Goal: Information Seeking & Learning: Learn about a topic

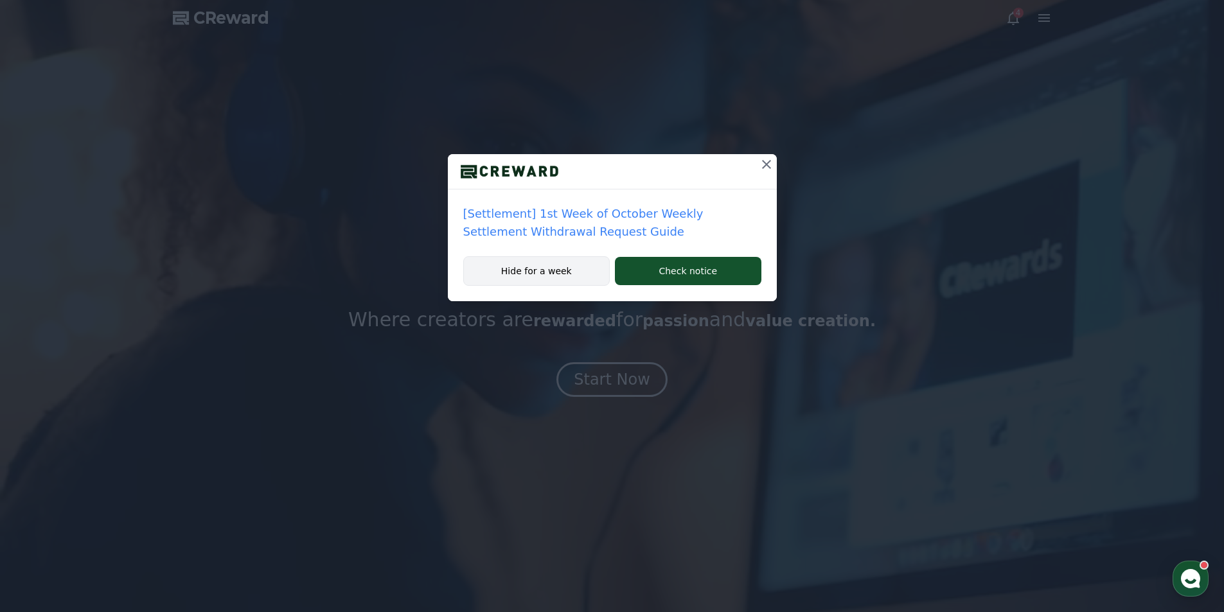
click at [574, 279] on button "Hide for a week" at bounding box center [536, 271] width 147 height 30
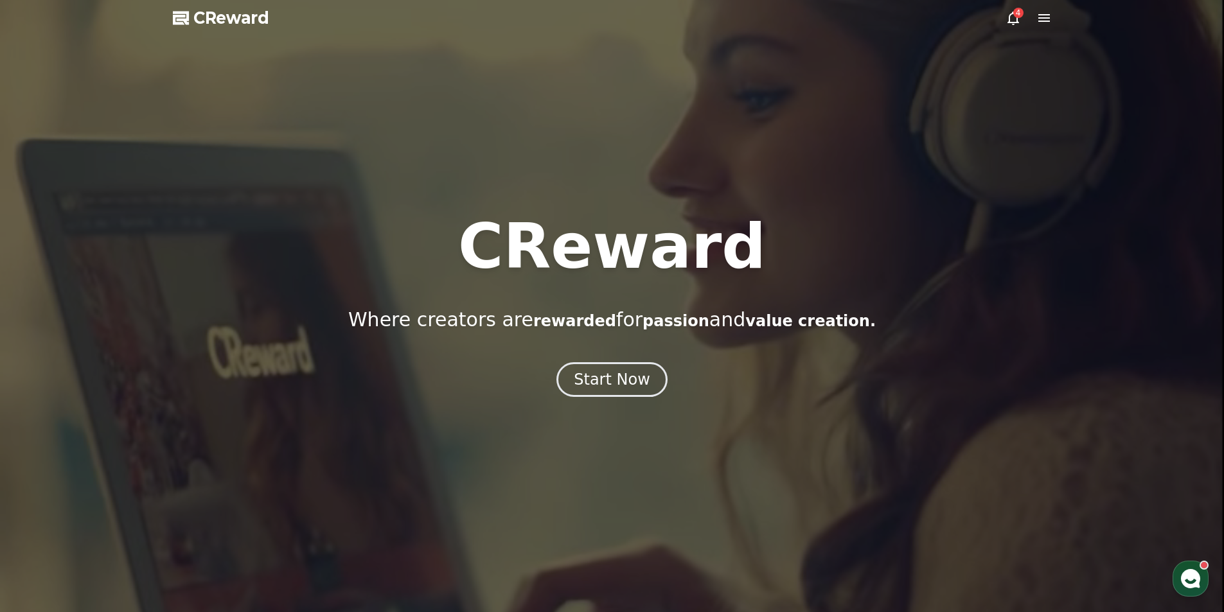
click at [1008, 21] on icon at bounding box center [1012, 17] width 15 height 15
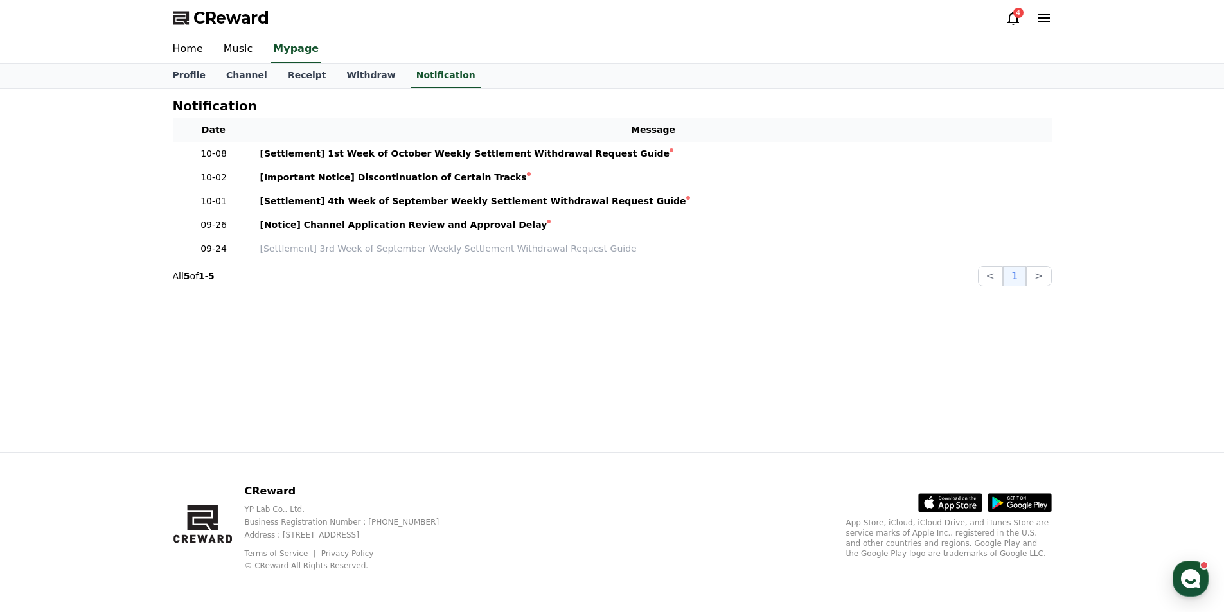
click at [1008, 21] on icon at bounding box center [1012, 17] width 15 height 15
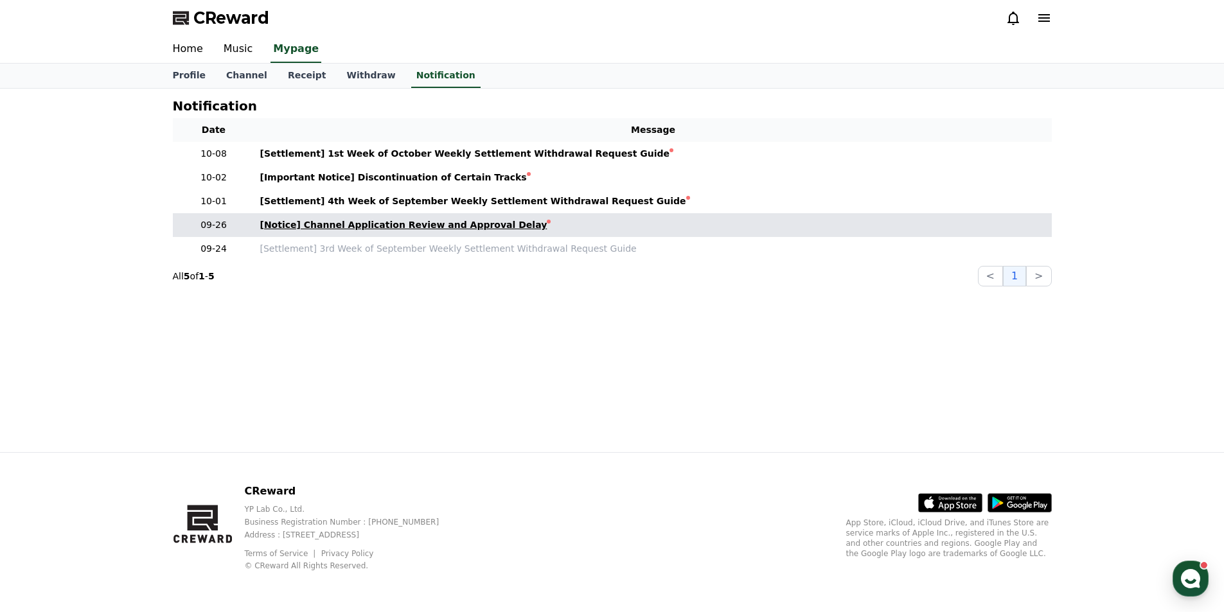
click at [441, 228] on div "[Notice] Channel Application Review and Approval Delay" at bounding box center [403, 224] width 287 height 13
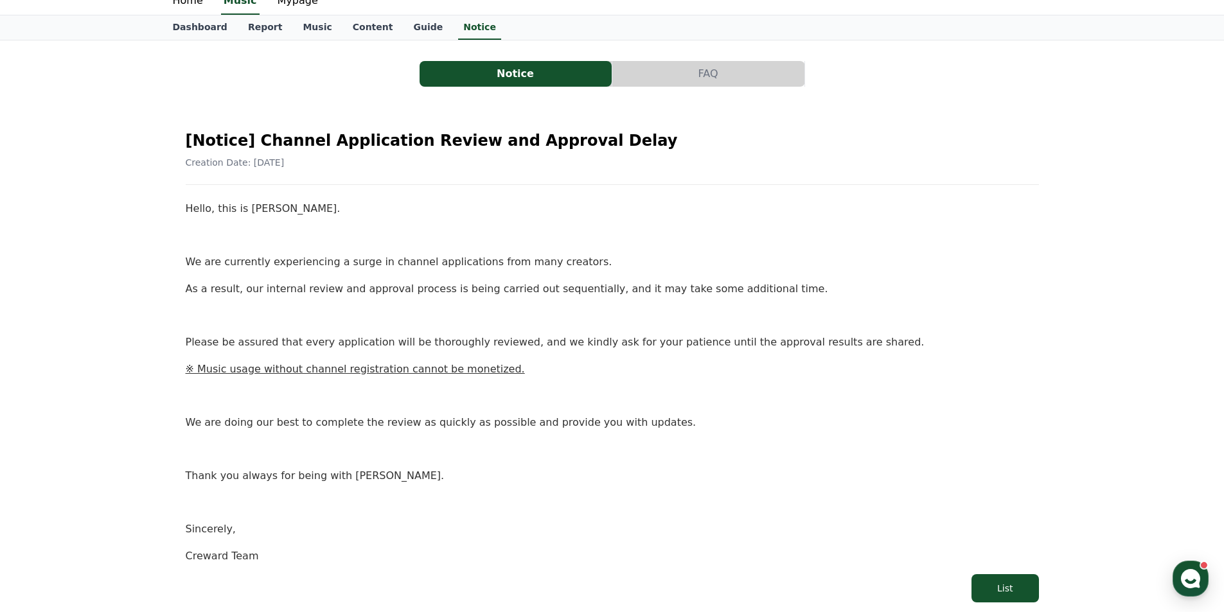
scroll to position [128, 0]
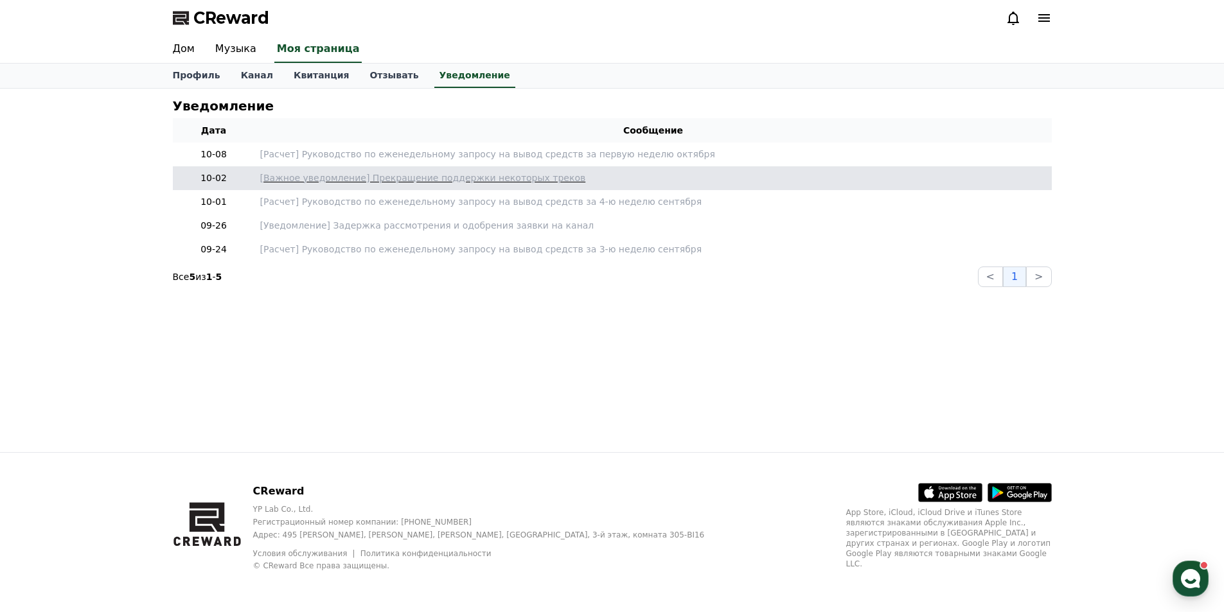
click at [398, 181] on font "[Важное уведомление] Прекращение поддержки некоторых треков" at bounding box center [423, 178] width 326 height 10
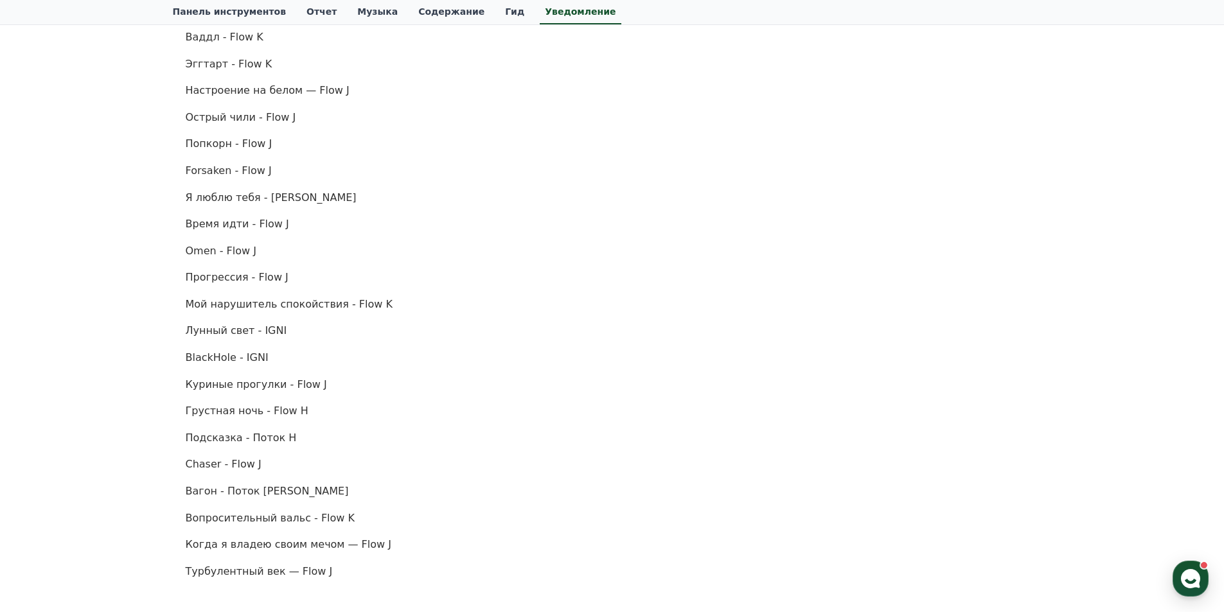
scroll to position [707, 0]
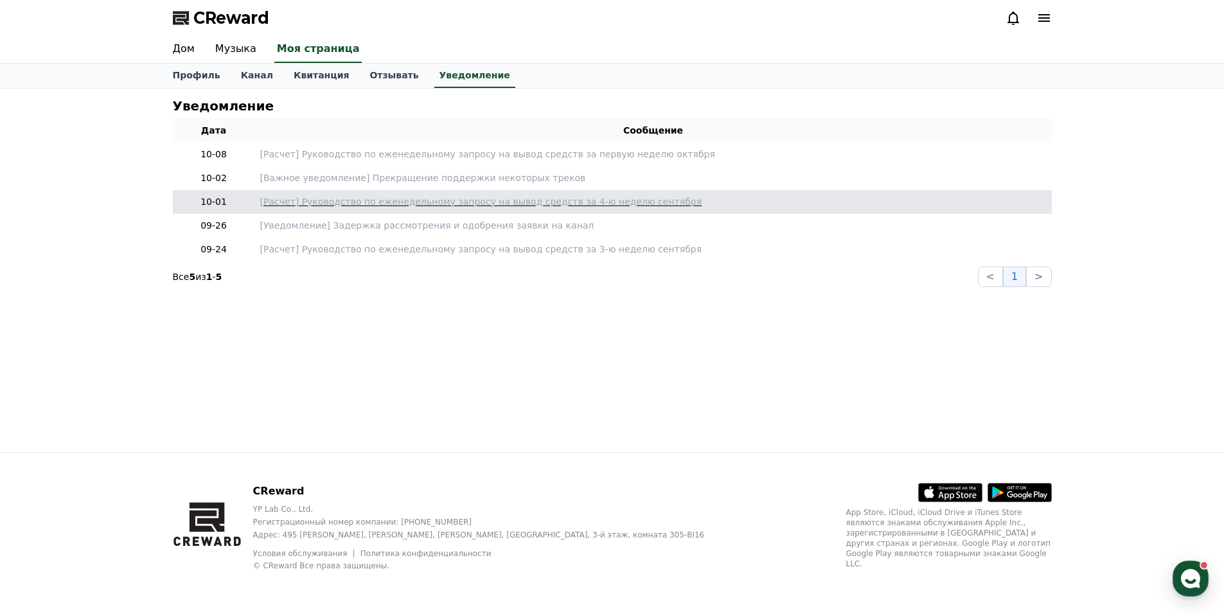
click at [411, 207] on font "[Расчет] Руководство по еженедельному запросу на вывод средств за 4-ю неделю се…" at bounding box center [481, 202] width 442 height 10
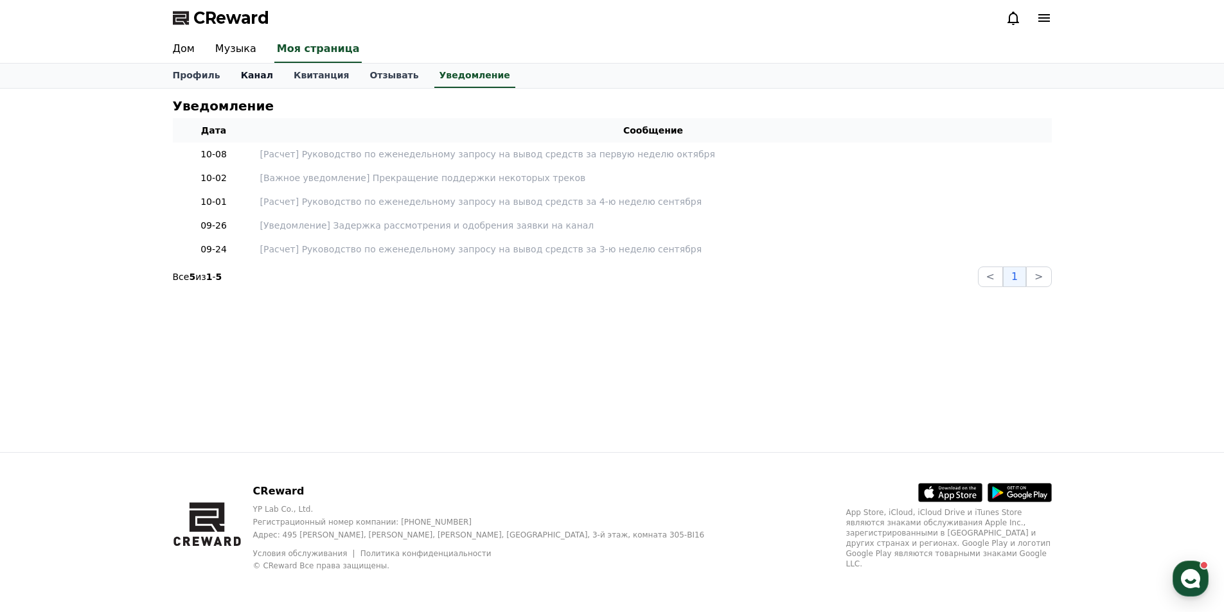
click at [242, 73] on font "Канал" at bounding box center [257, 75] width 32 height 10
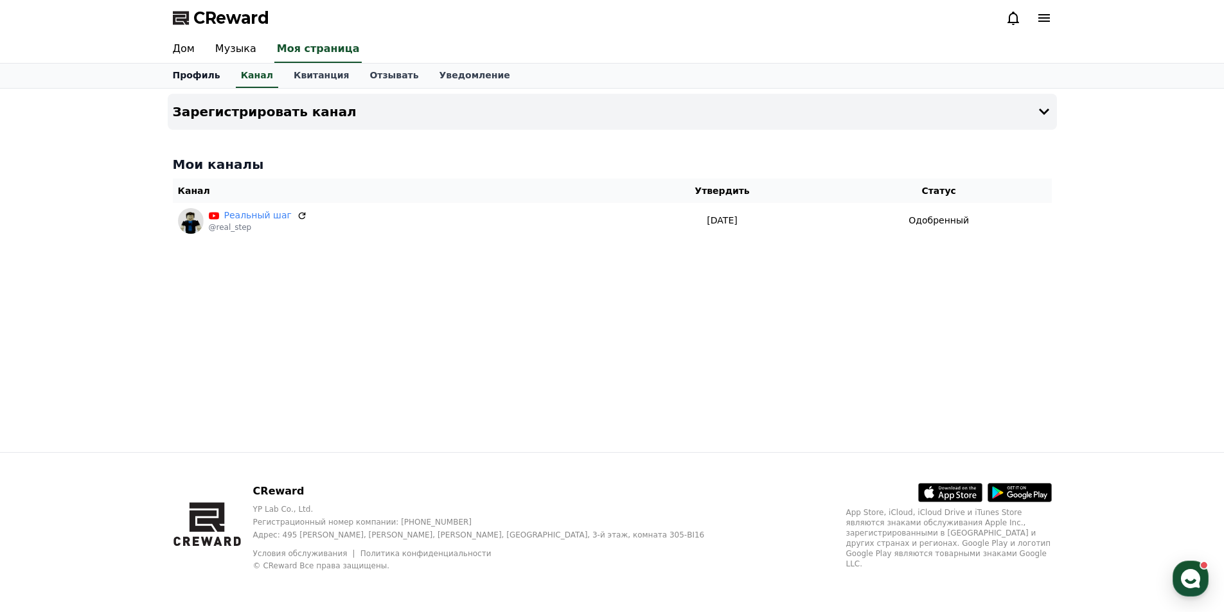
click at [197, 80] on font "Профиль" at bounding box center [197, 75] width 48 height 10
select select "**********"
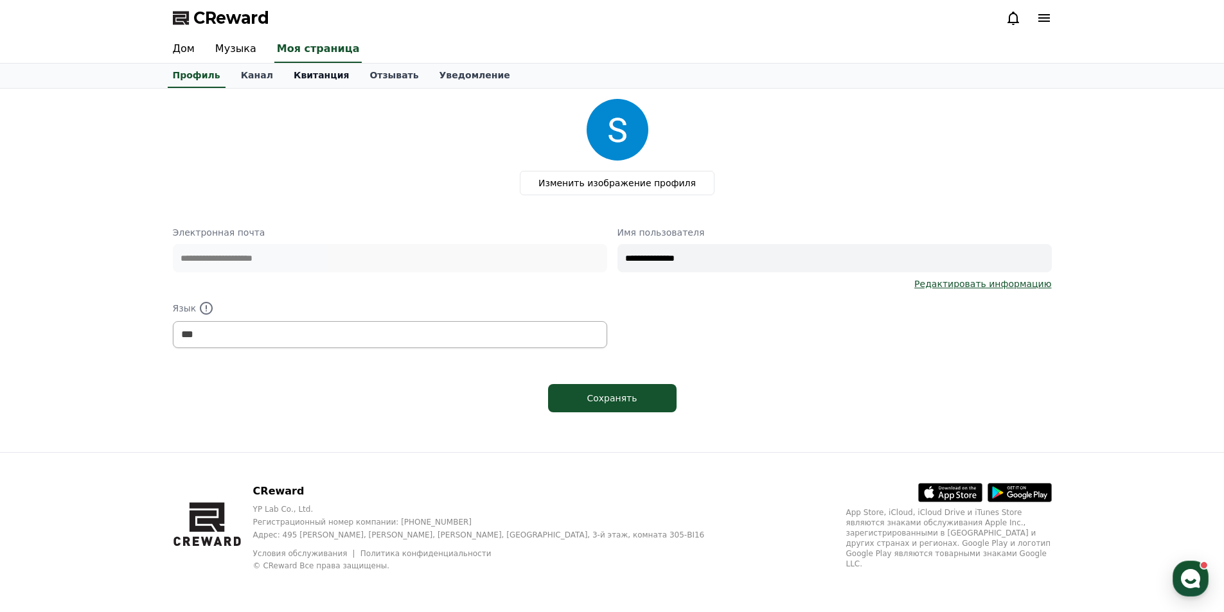
click at [295, 73] on font "Квитанция" at bounding box center [322, 75] width 56 height 10
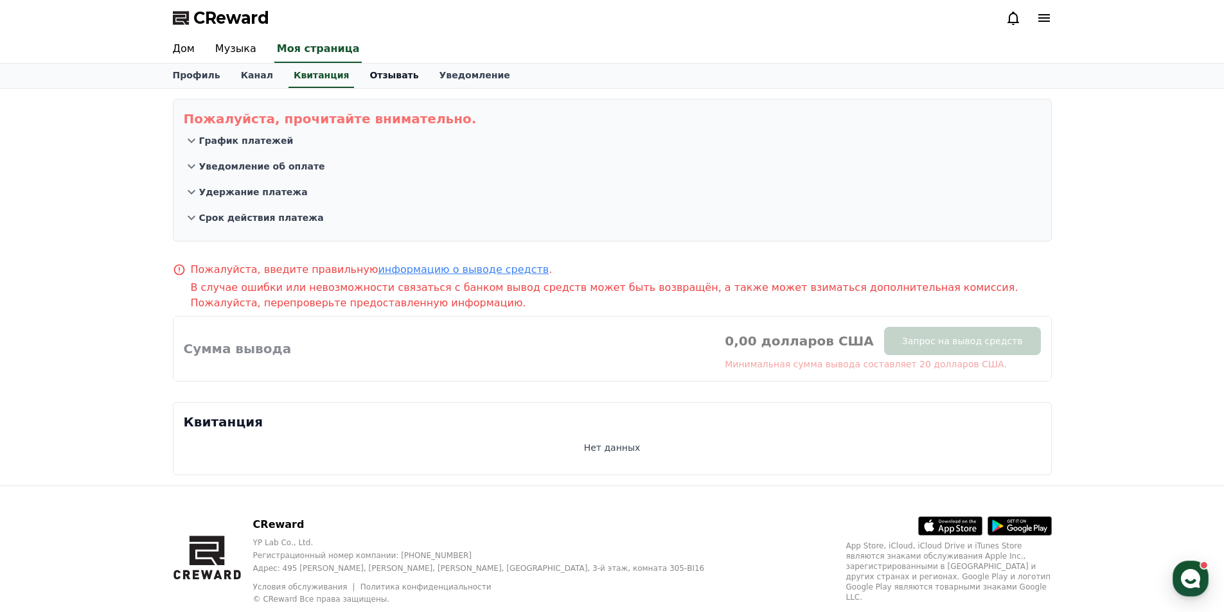
click at [361, 83] on link "Отзывать" at bounding box center [393, 76] width 69 height 24
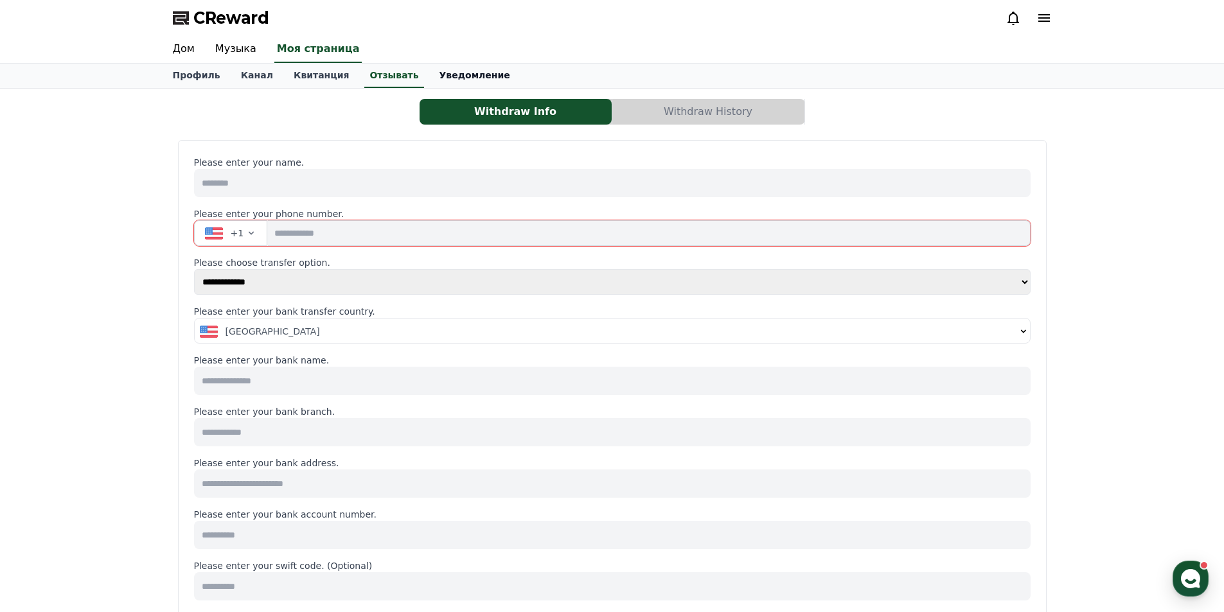
select select
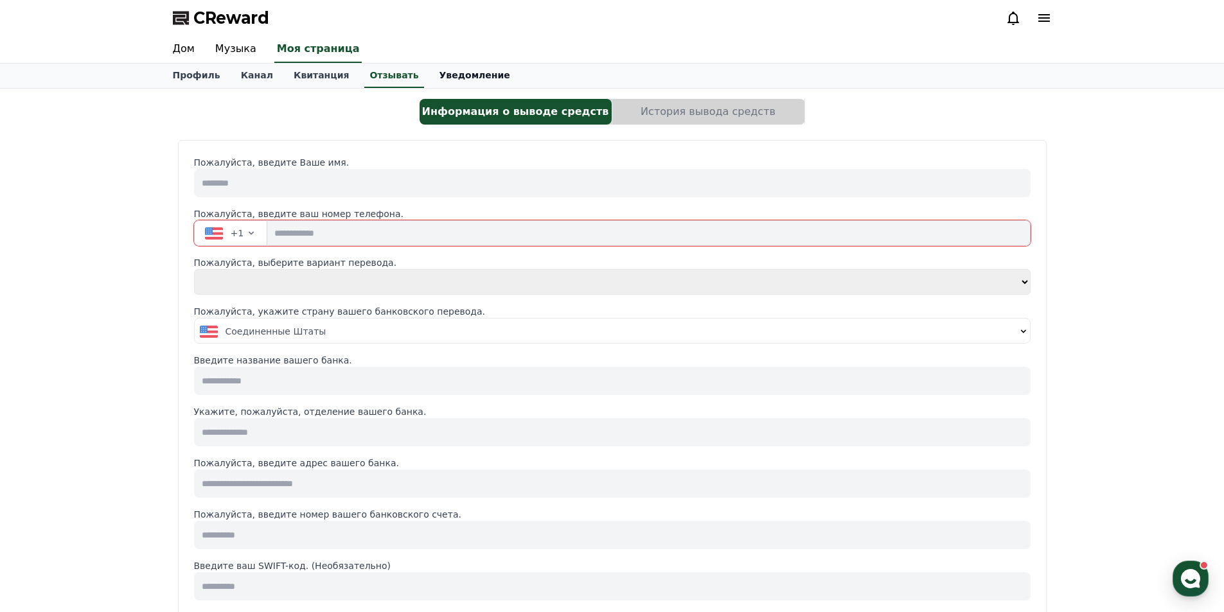
click at [443, 71] on font "Уведомление" at bounding box center [474, 75] width 71 height 10
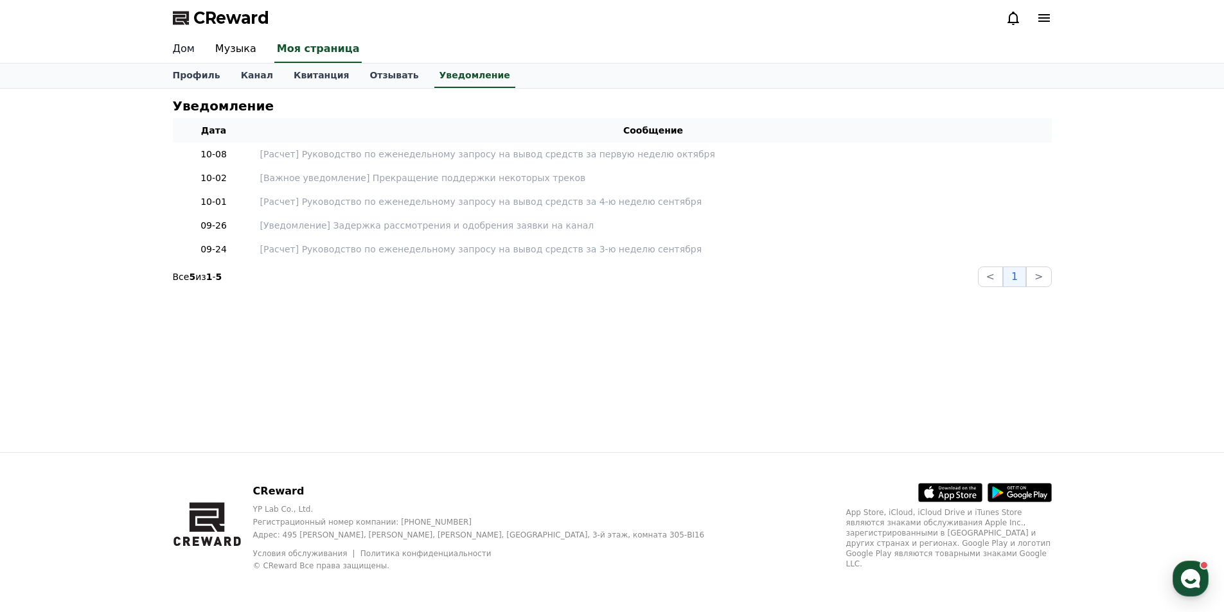
click at [173, 44] on font "Дом" at bounding box center [184, 48] width 22 height 12
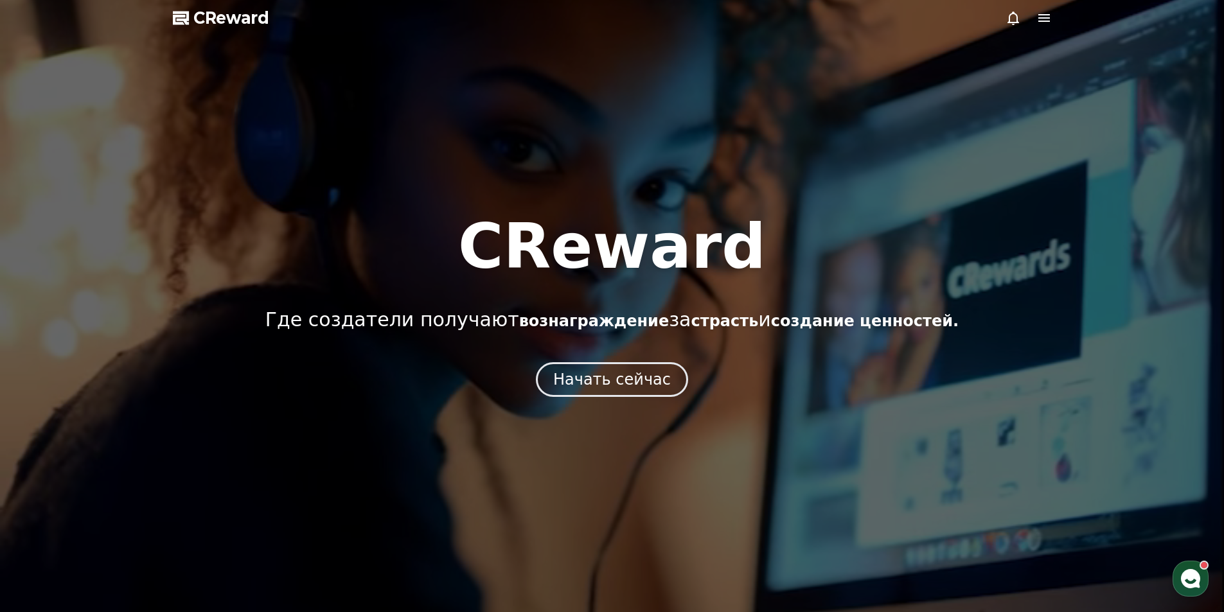
click at [1038, 13] on icon at bounding box center [1043, 17] width 15 height 15
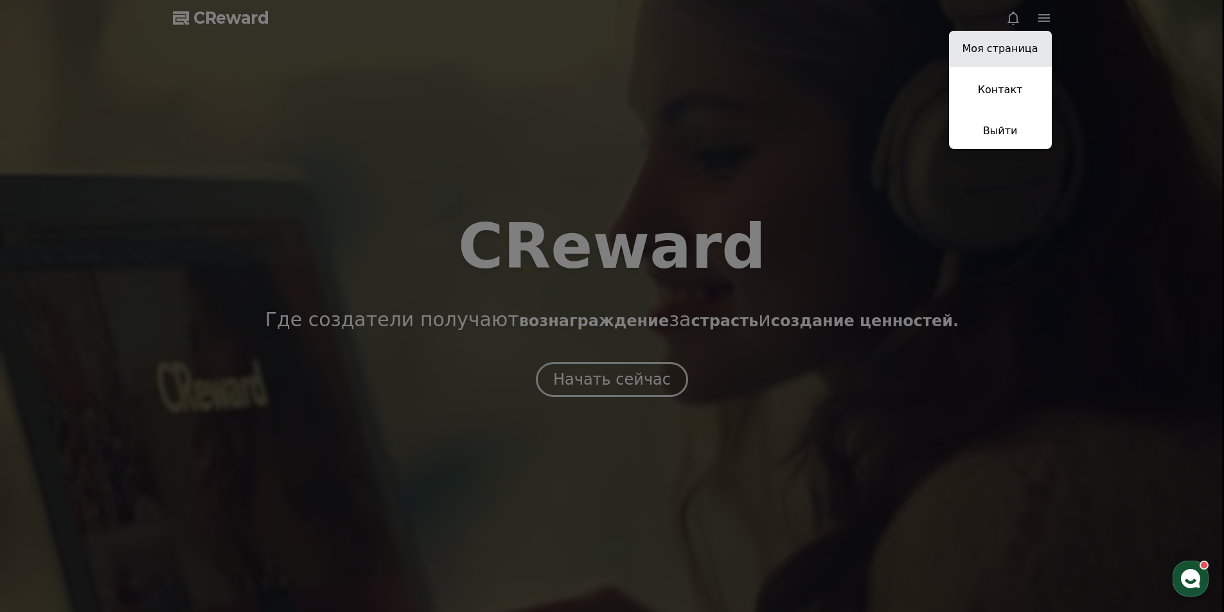
click at [1029, 49] on font "Моя страница" at bounding box center [1000, 48] width 76 height 12
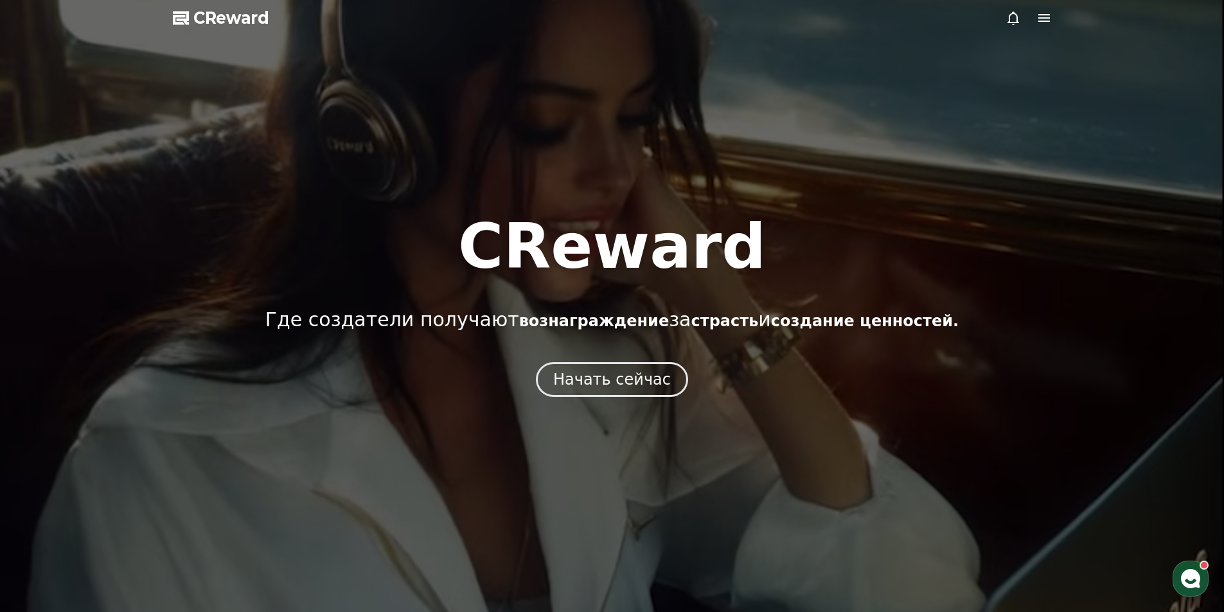
select select "**********"
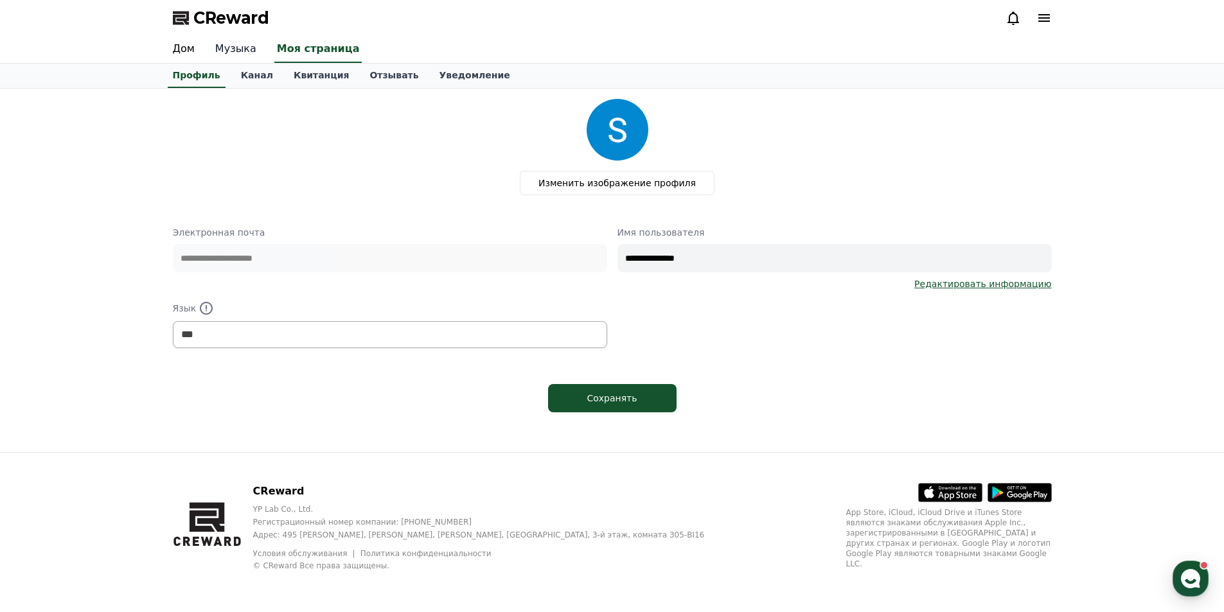
click at [245, 51] on font "Музыка" at bounding box center [235, 48] width 41 height 12
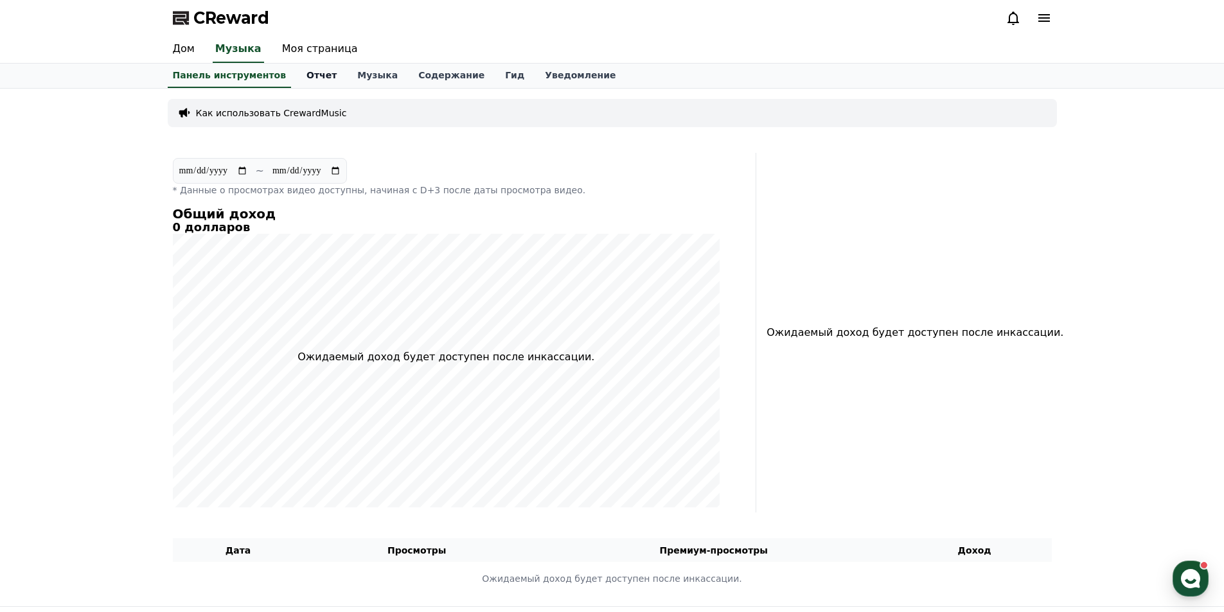
click at [316, 77] on link "Отчет" at bounding box center [321, 76] width 51 height 24
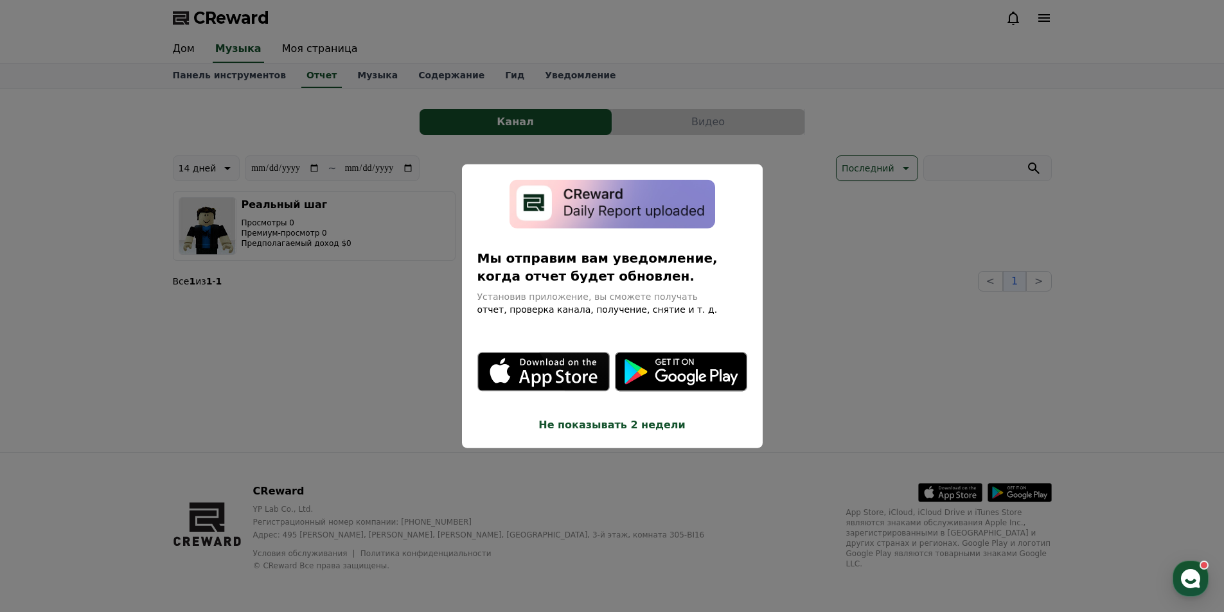
click at [632, 431] on font "Не показывать 2 недели" at bounding box center [611, 425] width 146 height 12
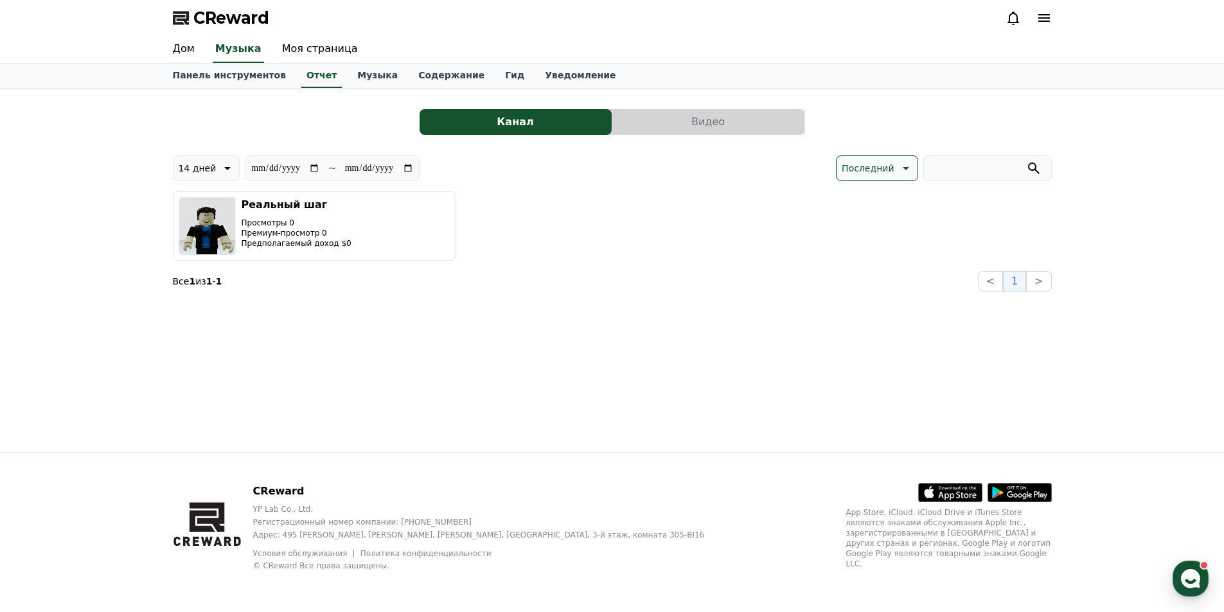
click at [649, 136] on div "**********" at bounding box center [612, 195] width 879 height 193
click at [649, 134] on button "Видео" at bounding box center [708, 122] width 192 height 26
click at [651, 124] on button "Видео" at bounding box center [708, 122] width 192 height 26
click at [651, 123] on button "Видео" at bounding box center [708, 122] width 192 height 26
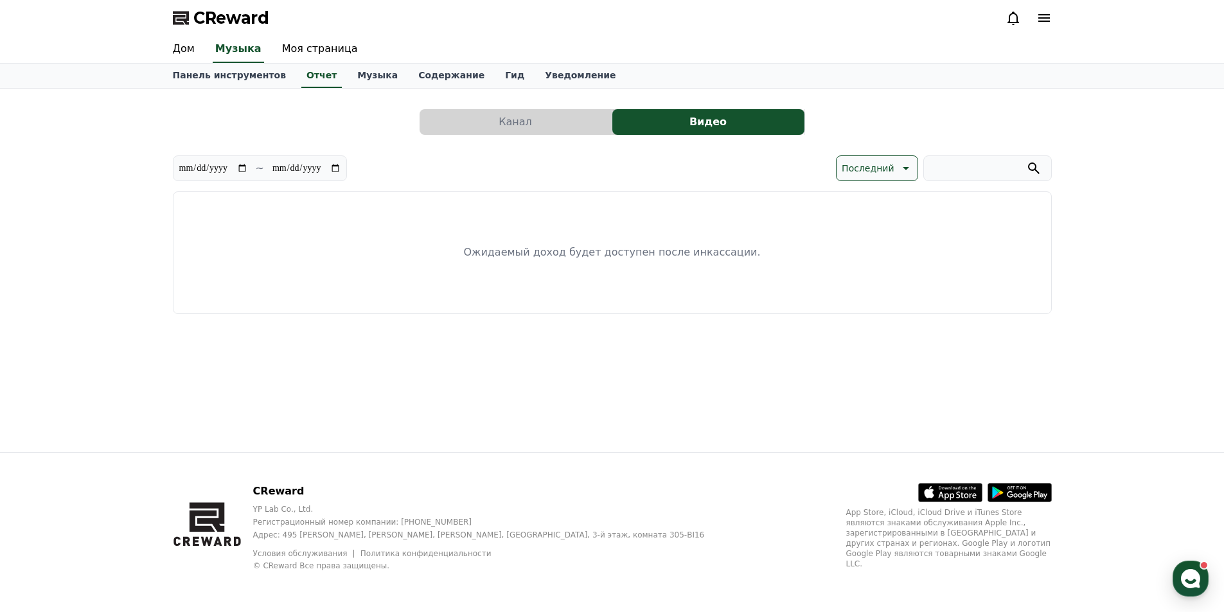
click at [561, 126] on button "Канал" at bounding box center [516, 122] width 192 height 26
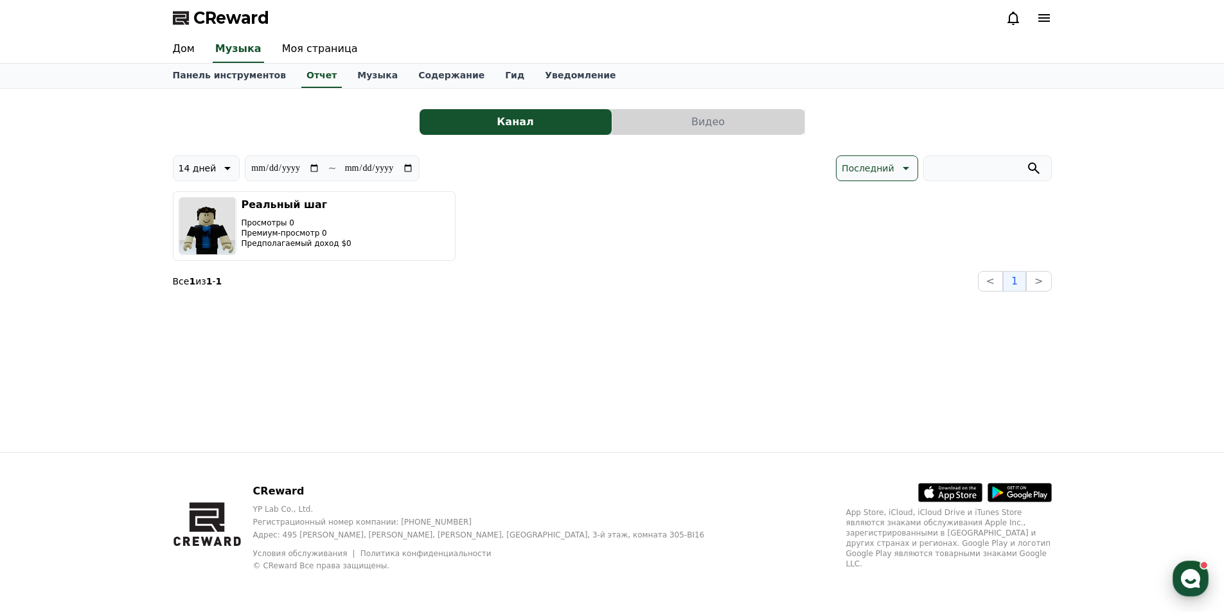
click at [1199, 573] on icon "button" at bounding box center [1190, 578] width 23 height 23
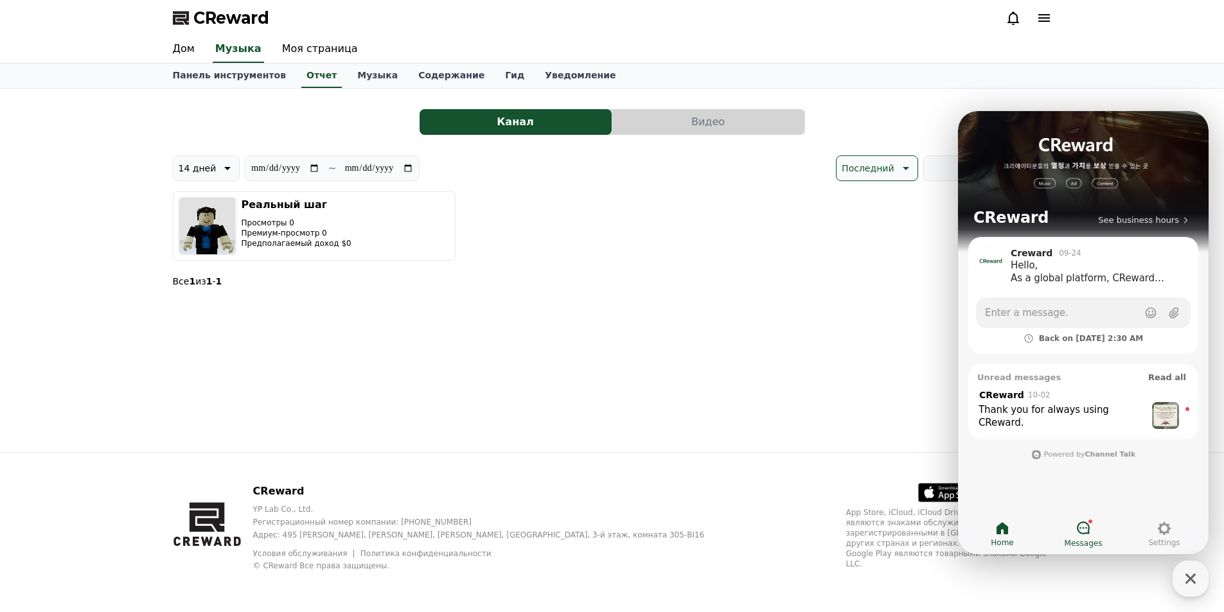
click at [1086, 532] on icon at bounding box center [1082, 527] width 15 height 15
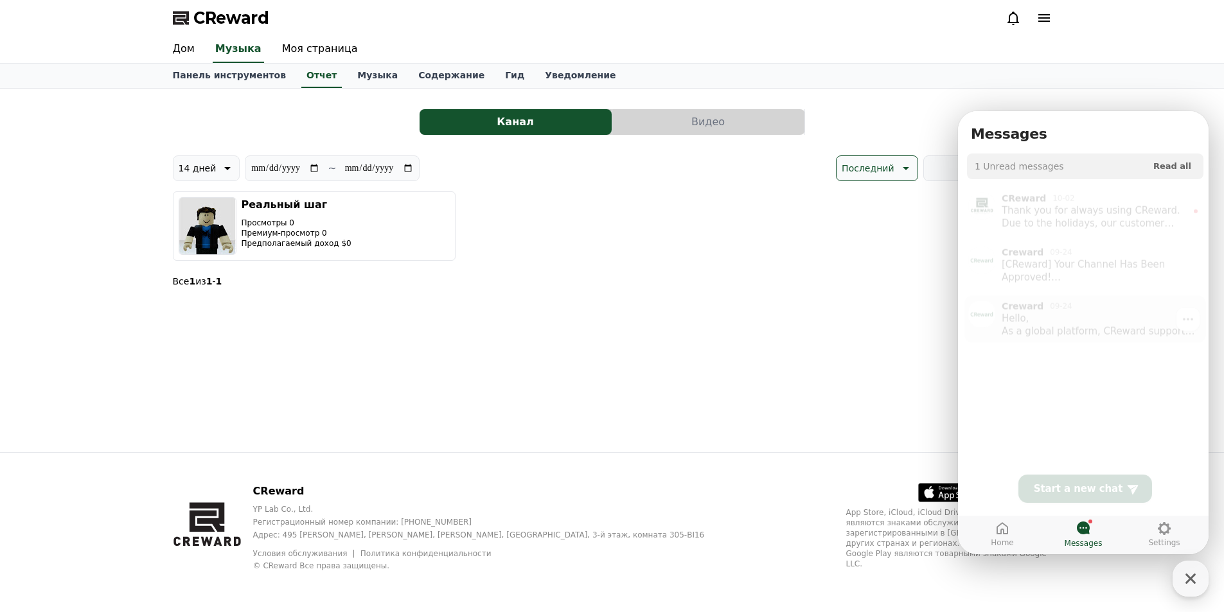
click at [990, 314] on img at bounding box center [981, 310] width 27 height 27
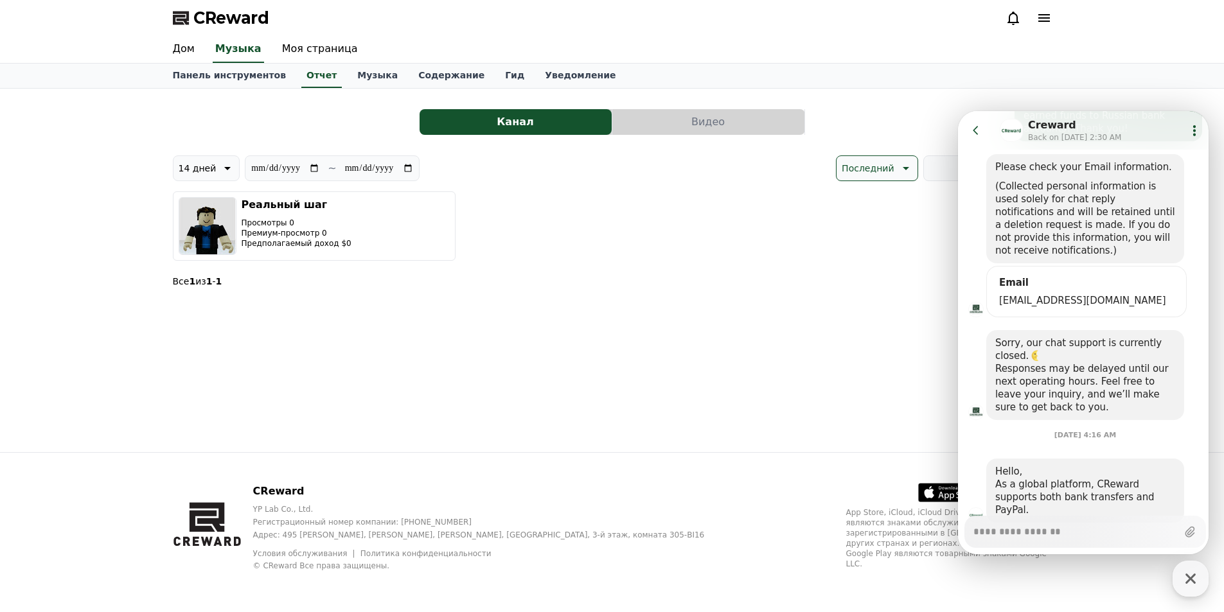
scroll to position [344, 0]
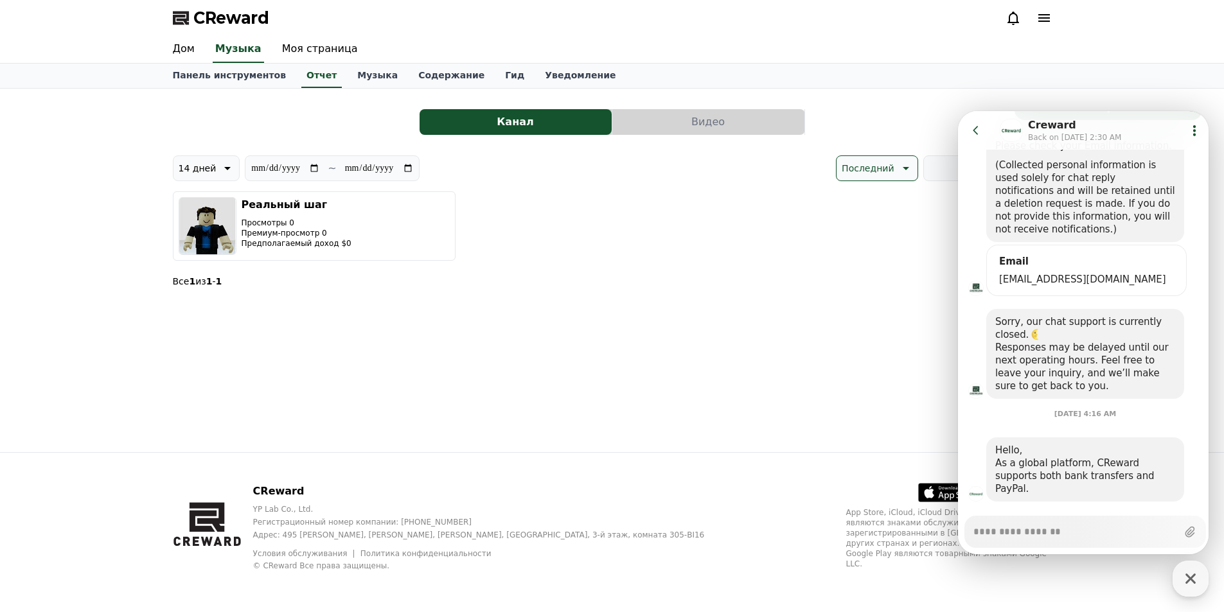
type textarea "*"
click at [976, 130] on icon at bounding box center [975, 130] width 13 height 13
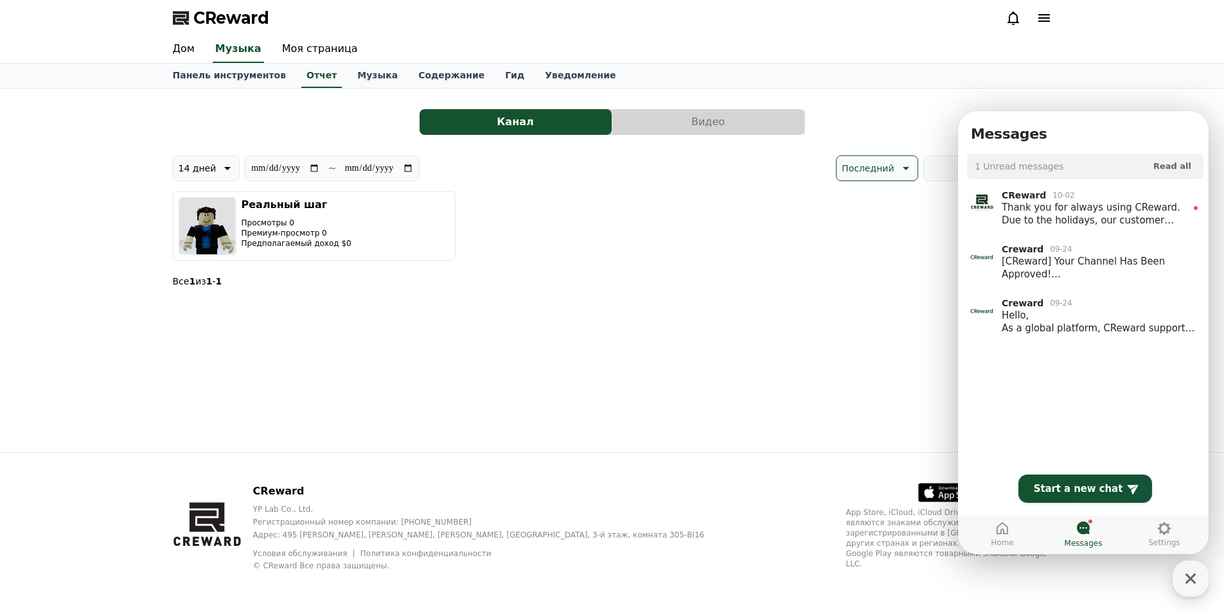
click at [885, 364] on div "**********" at bounding box center [612, 271] width 899 height 364
click at [1200, 582] on icon "button" at bounding box center [1190, 578] width 23 height 23
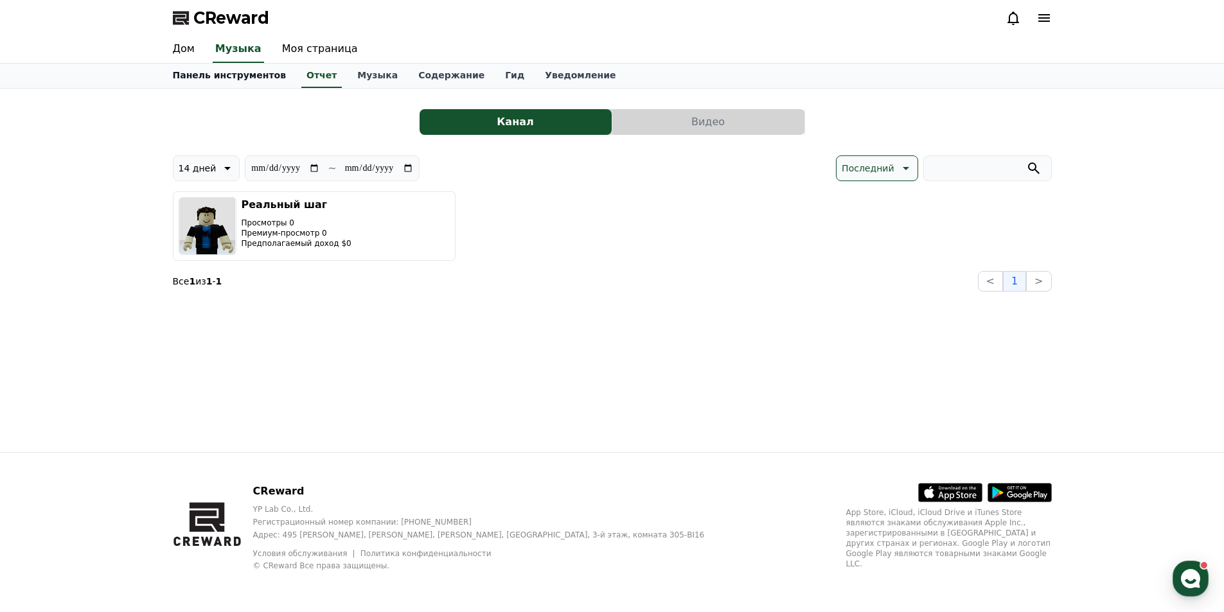
click at [245, 78] on font "Панель инструментов" at bounding box center [230, 75] width 114 height 10
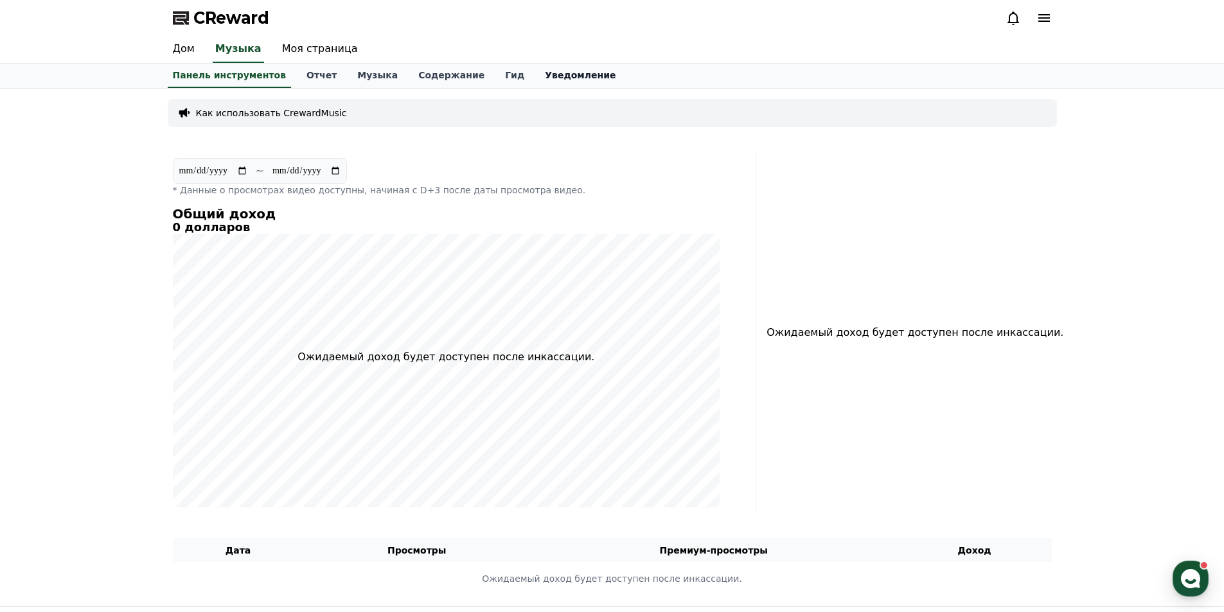
click at [545, 72] on font "Уведомление" at bounding box center [580, 75] width 71 height 10
click at [185, 76] on font "Панель инструментов" at bounding box center [230, 75] width 114 height 10
click at [313, 84] on link "Отчет" at bounding box center [321, 76] width 51 height 24
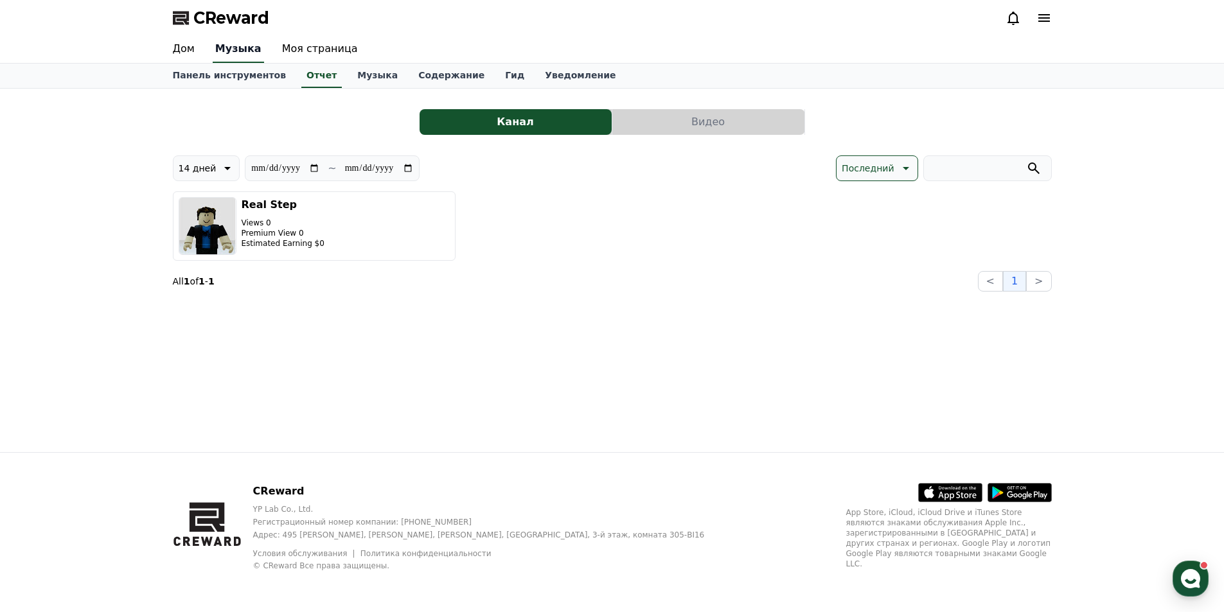
click at [229, 55] on font "Музыка" at bounding box center [238, 48] width 46 height 12
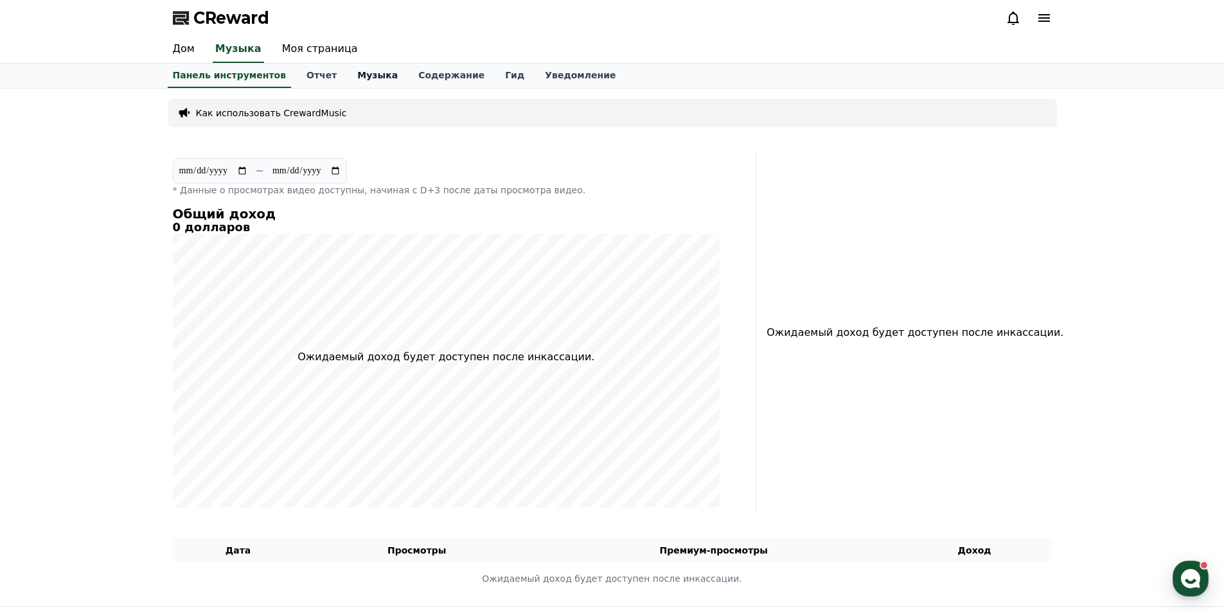
click at [366, 70] on font "Музыка" at bounding box center [377, 75] width 40 height 10
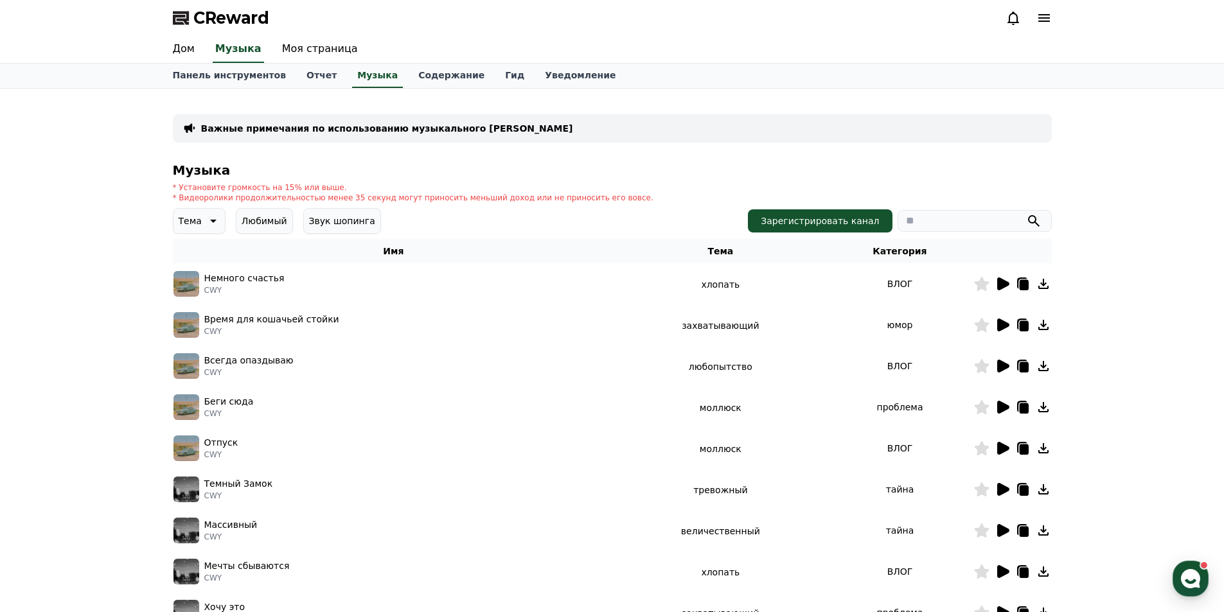
click at [1002, 286] on icon at bounding box center [1003, 284] width 12 height 13
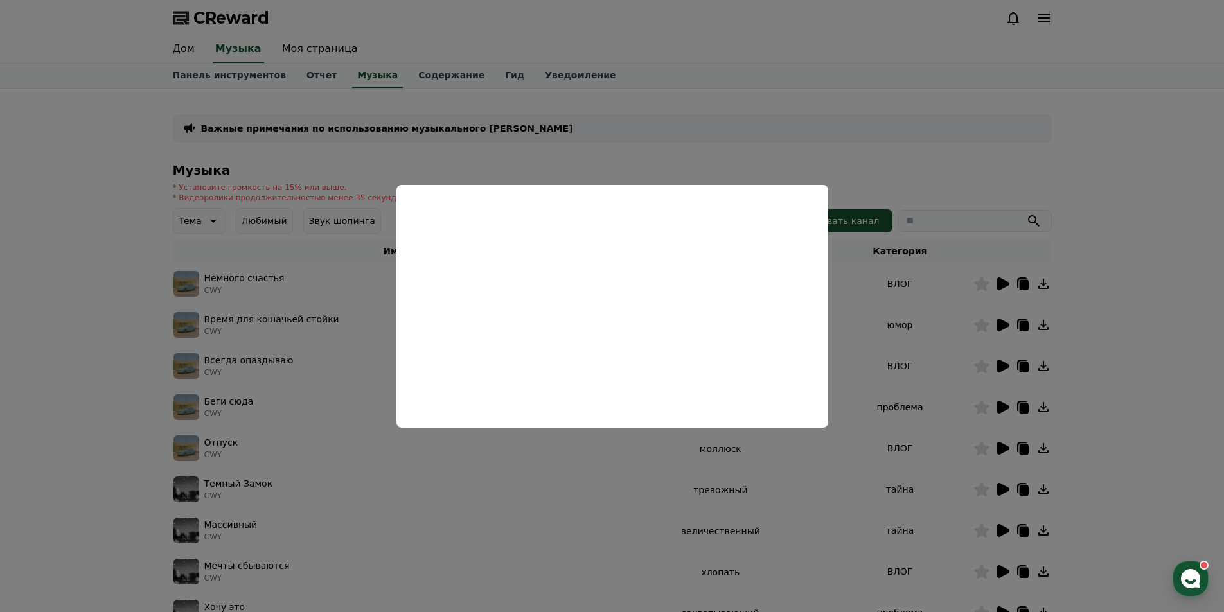
click at [1156, 207] on button "close modal" at bounding box center [612, 306] width 1224 height 612
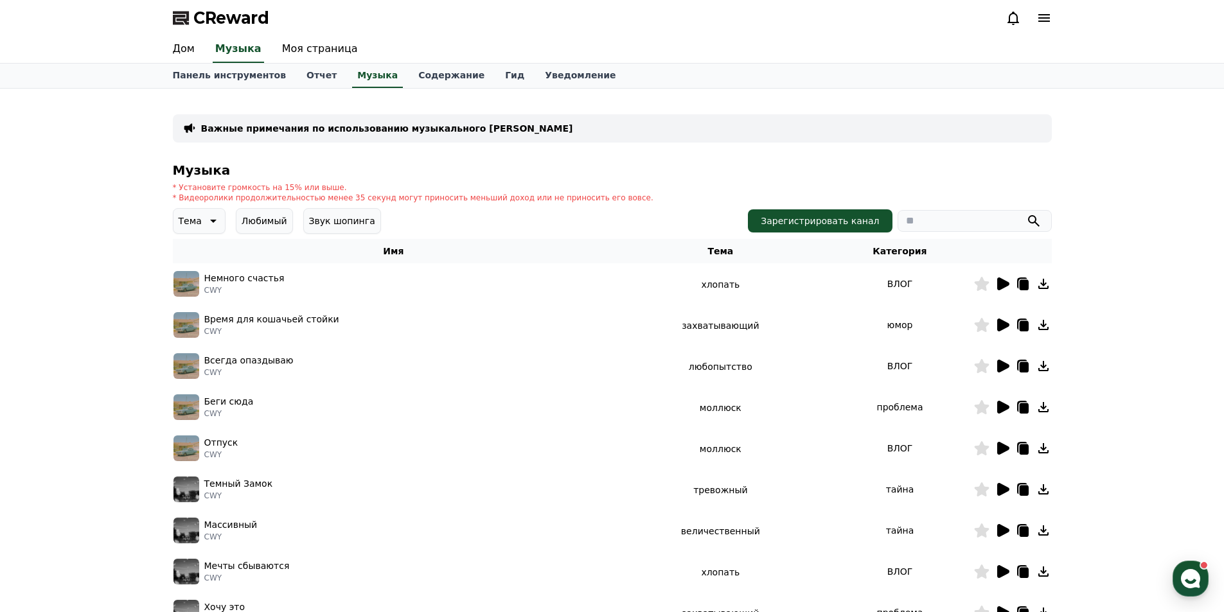
click at [996, 327] on icon at bounding box center [1002, 324] width 15 height 15
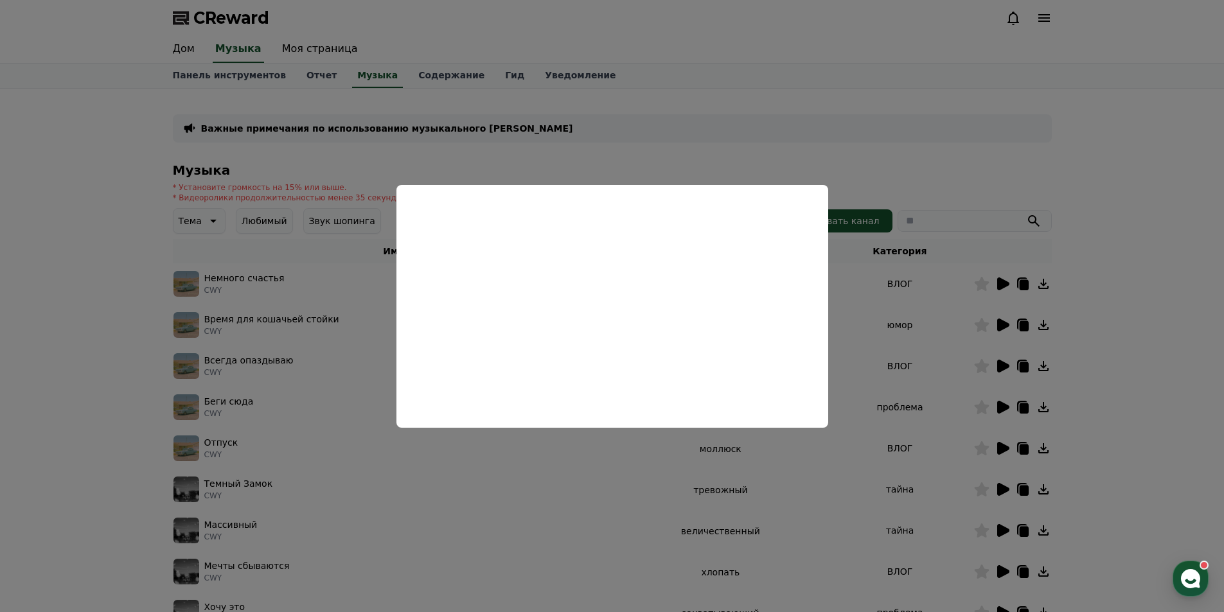
click at [1049, 128] on button "close modal" at bounding box center [612, 306] width 1224 height 612
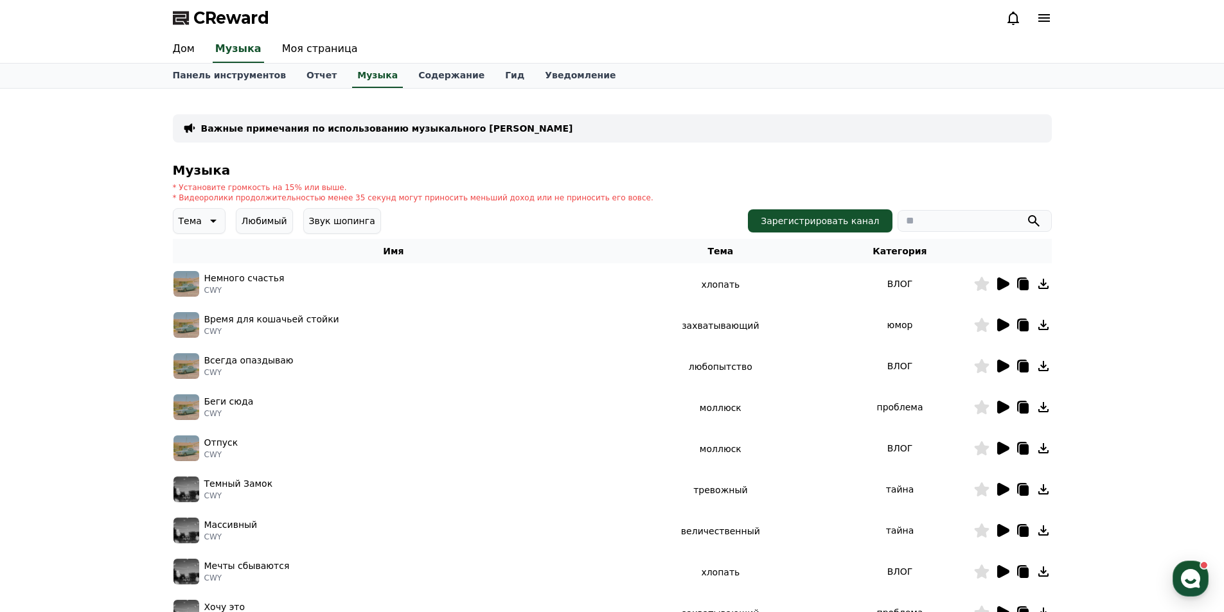
click at [996, 368] on icon at bounding box center [1002, 365] width 15 height 15
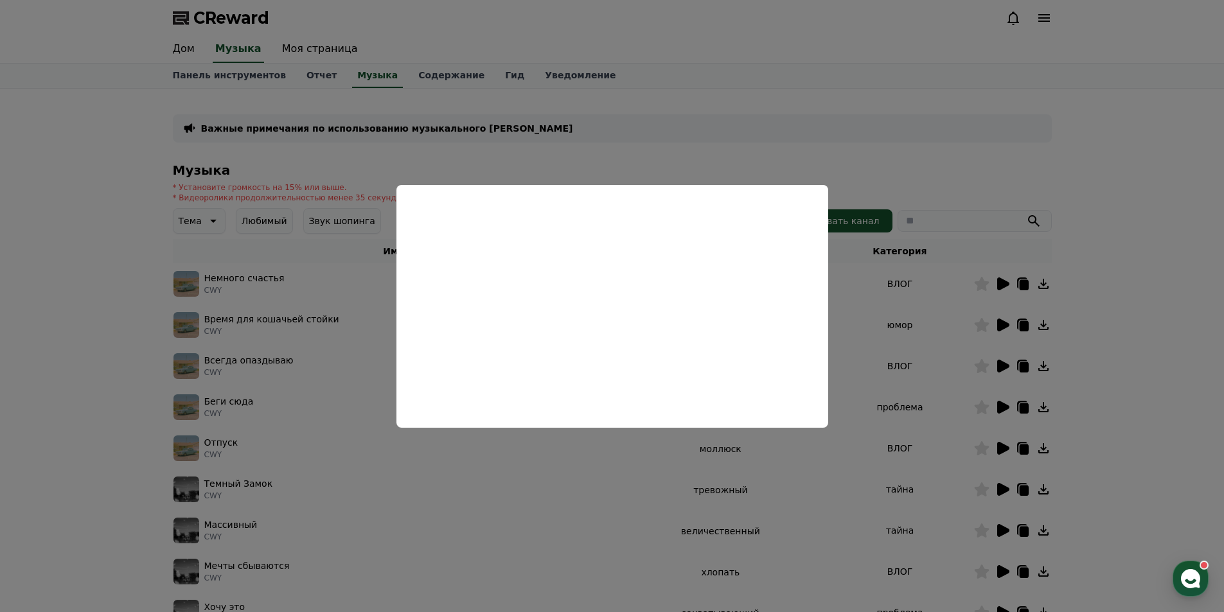
click at [1201, 228] on button "close modal" at bounding box center [612, 306] width 1224 height 612
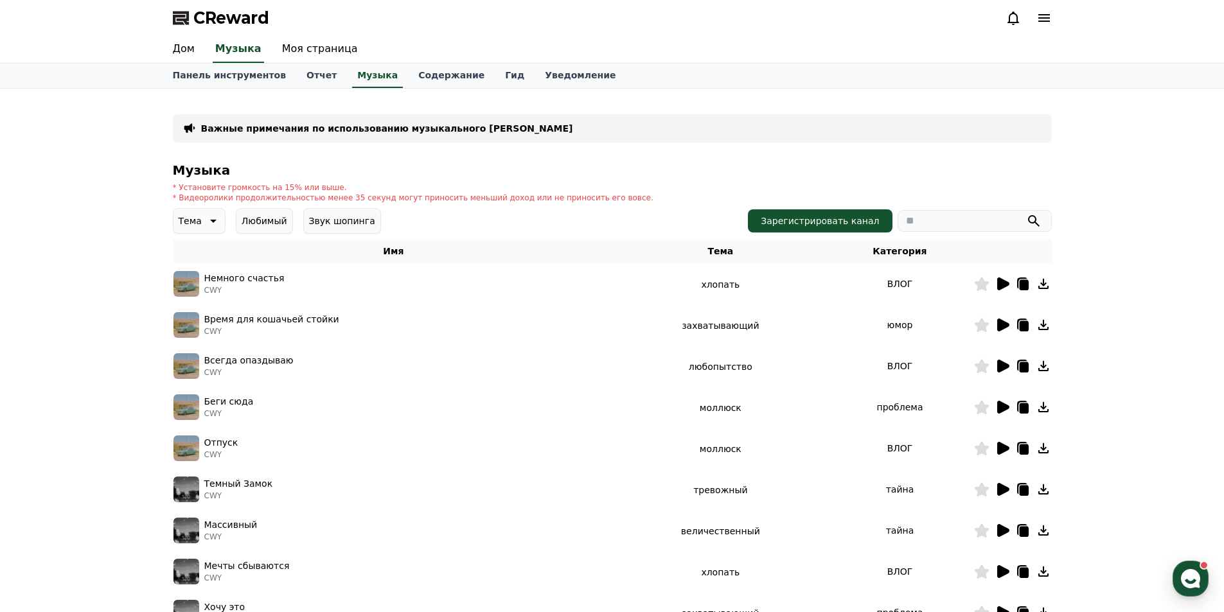
click at [995, 411] on icon at bounding box center [1002, 407] width 15 height 15
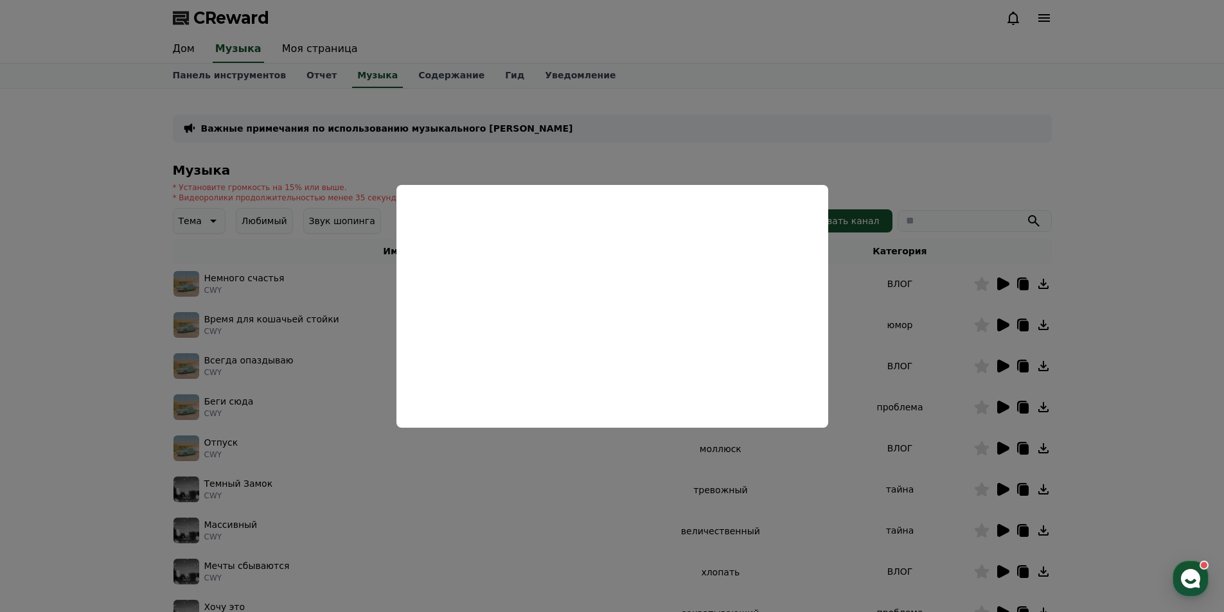
drag, startPoint x: 1099, startPoint y: 163, endPoint x: 1106, endPoint y: 158, distance: 7.8
click at [1099, 163] on button "close modal" at bounding box center [612, 306] width 1224 height 612
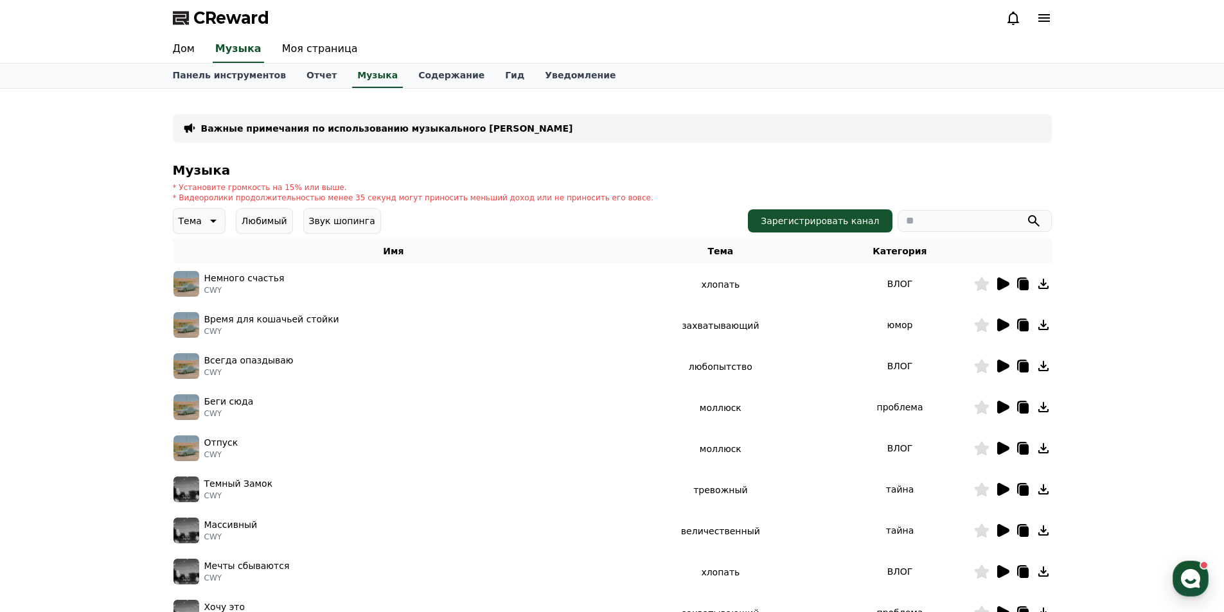
click at [199, 229] on p "Тема" at bounding box center [190, 221] width 23 height 18
click at [131, 275] on div "Важные примечания по использованию музыкального сервиса [PERSON_NAME] * Установ…" at bounding box center [612, 400] width 1224 height 622
click at [212, 218] on icon at bounding box center [211, 220] width 15 height 15
click at [1005, 497] on icon at bounding box center [1002, 489] width 15 height 15
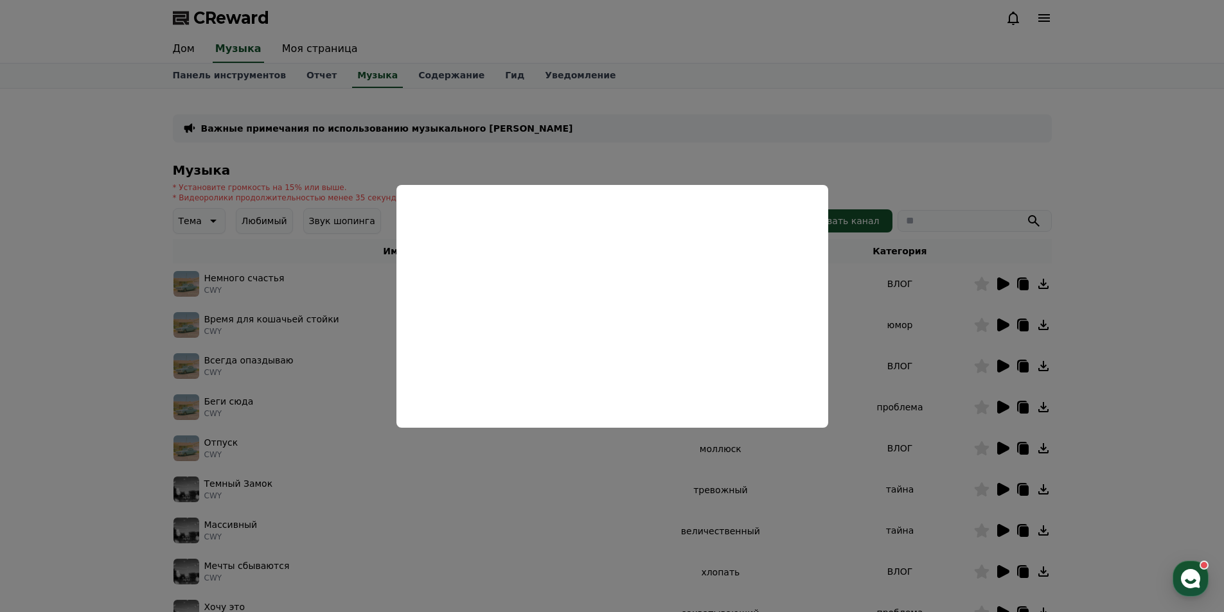
click at [1102, 207] on button "close modal" at bounding box center [612, 306] width 1224 height 612
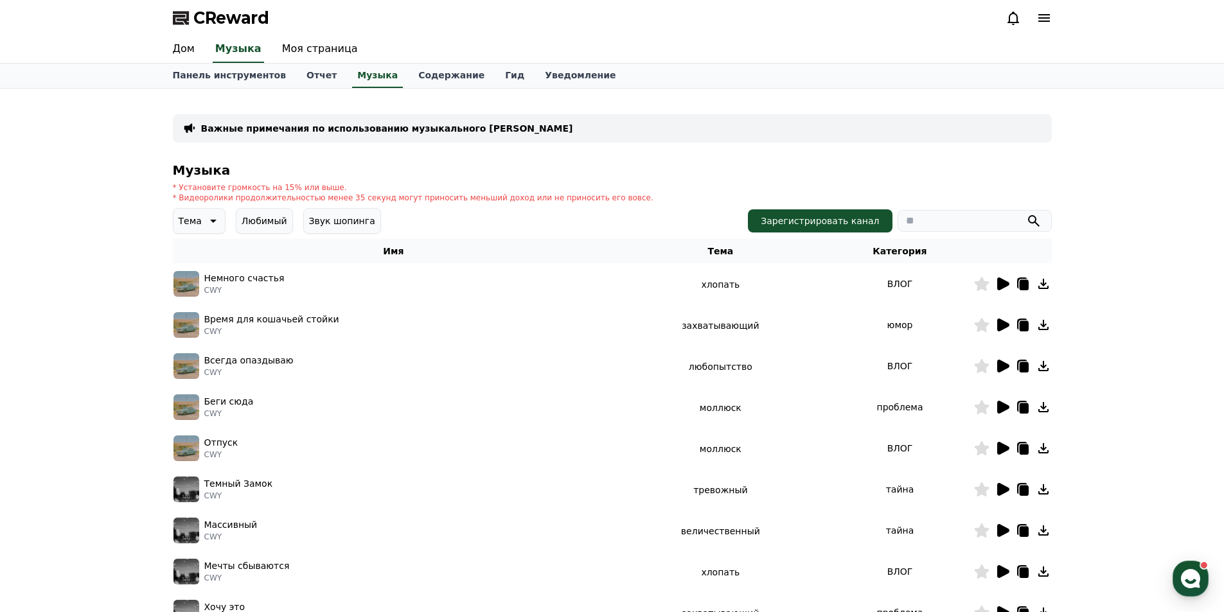
click at [1000, 535] on icon at bounding box center [1003, 530] width 12 height 13
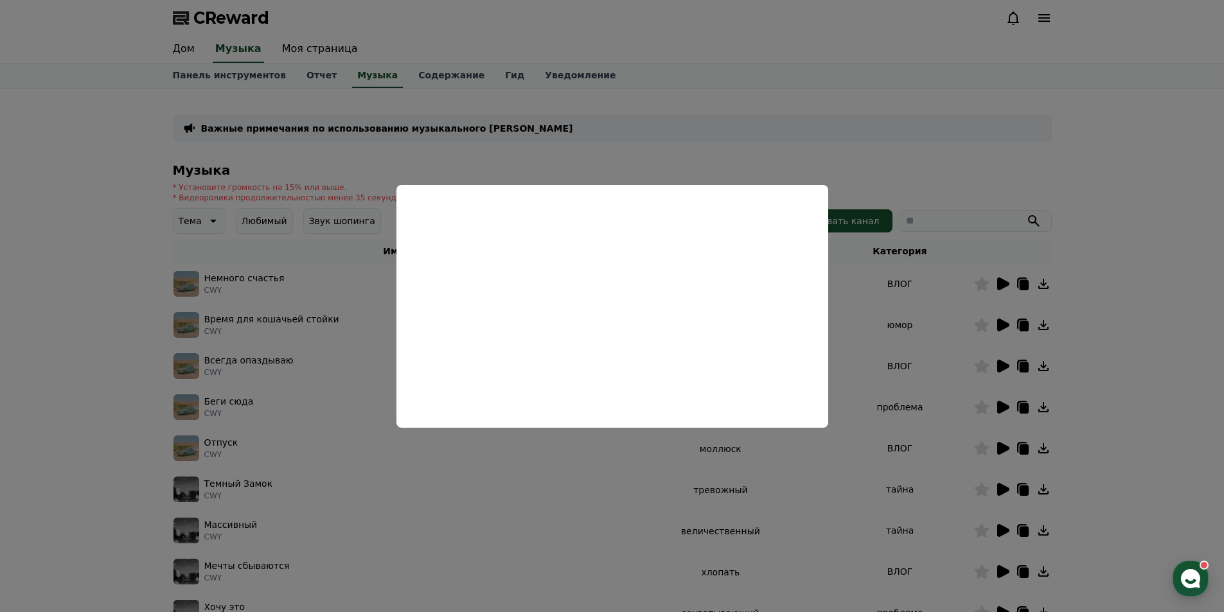
click at [1136, 205] on button "close modal" at bounding box center [612, 306] width 1224 height 612
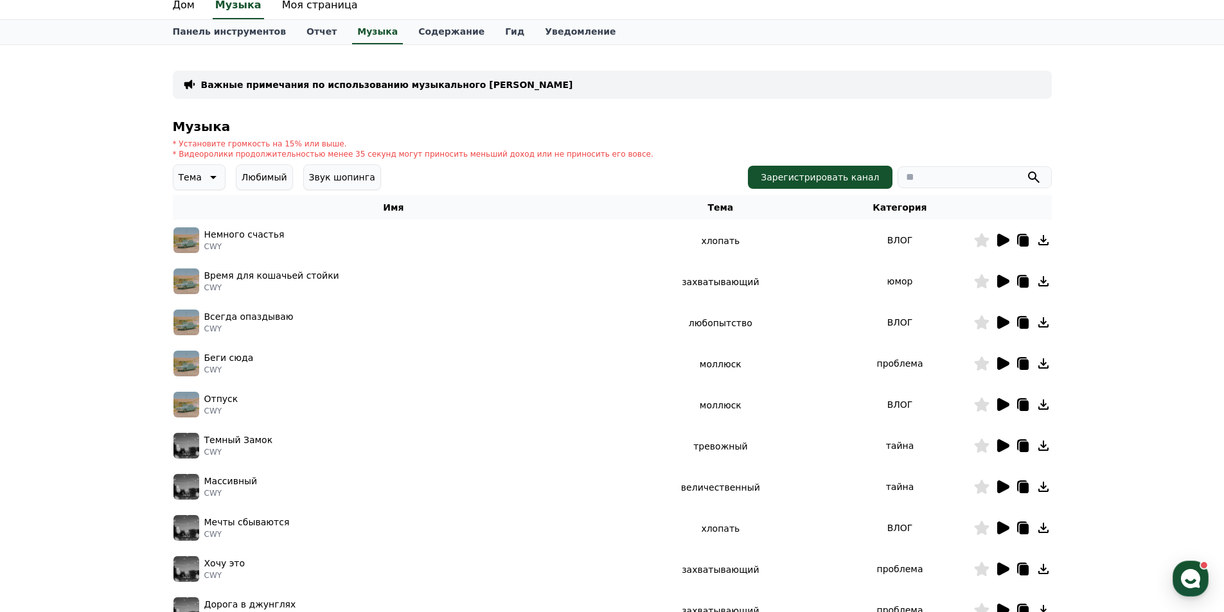
scroll to position [64, 0]
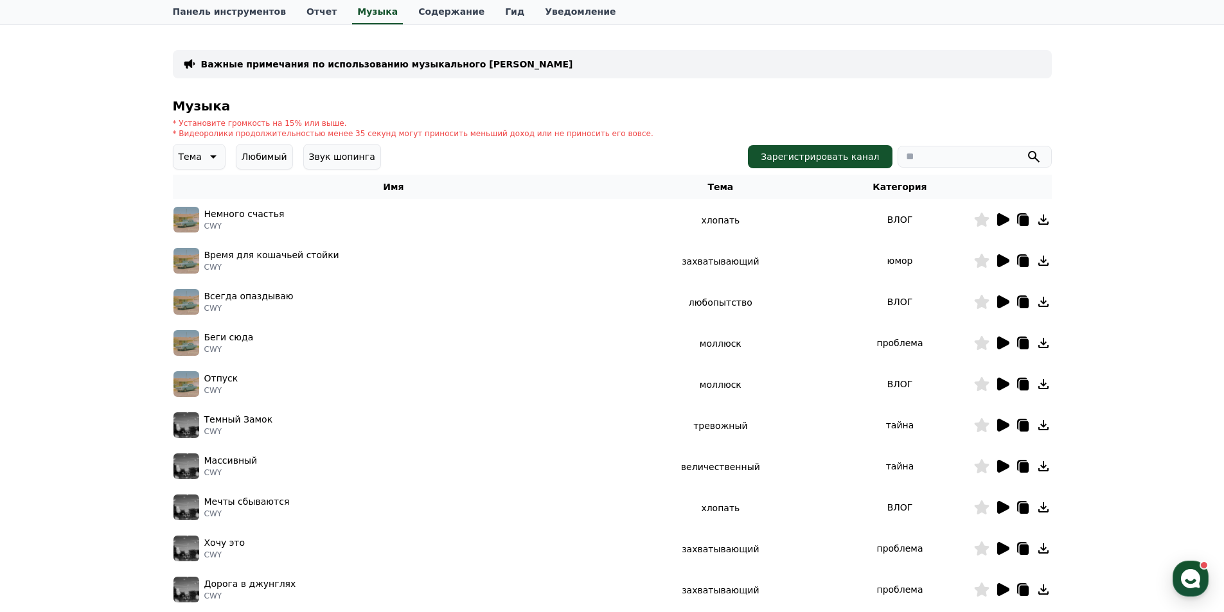
click at [1007, 505] on icon at bounding box center [1002, 507] width 15 height 15
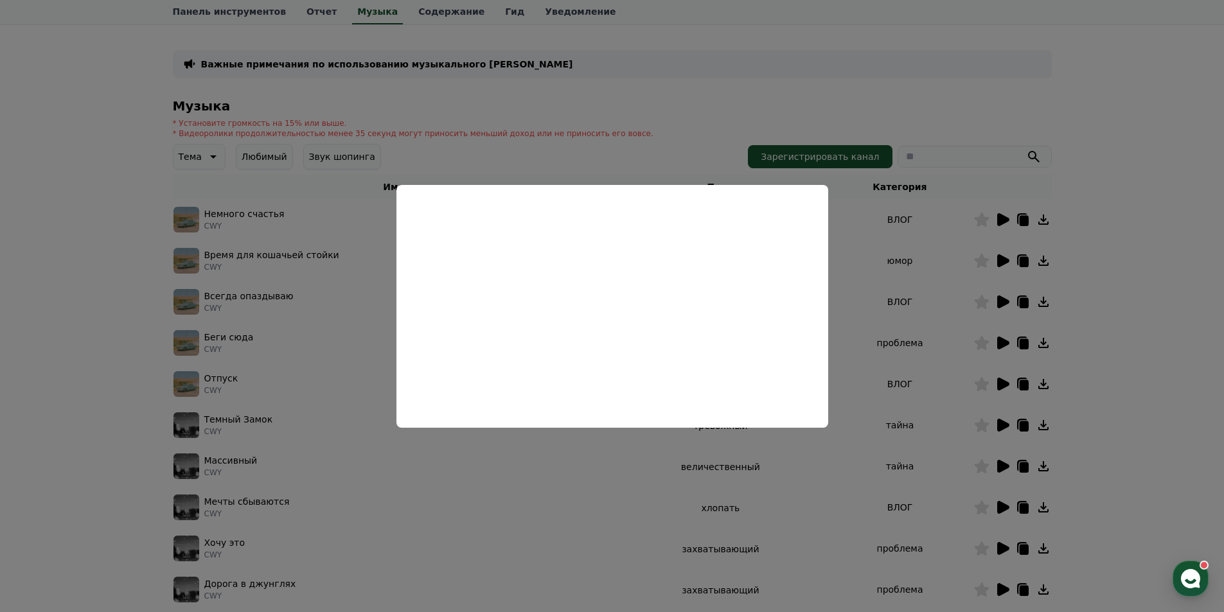
click at [1164, 344] on button "close modal" at bounding box center [612, 306] width 1224 height 612
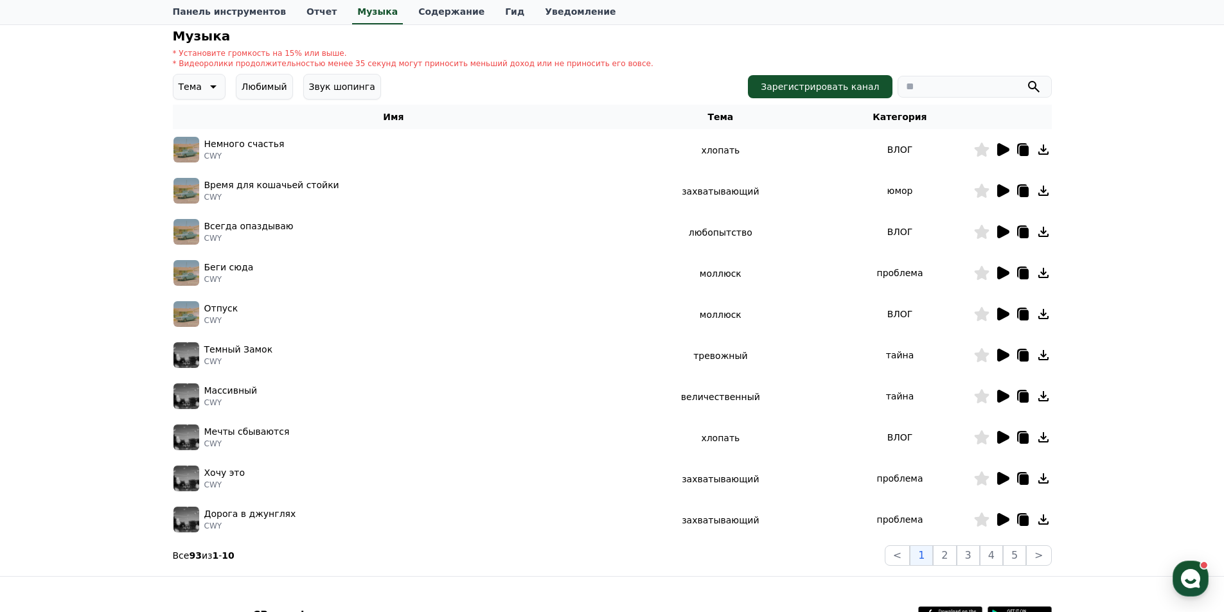
scroll to position [193, 0]
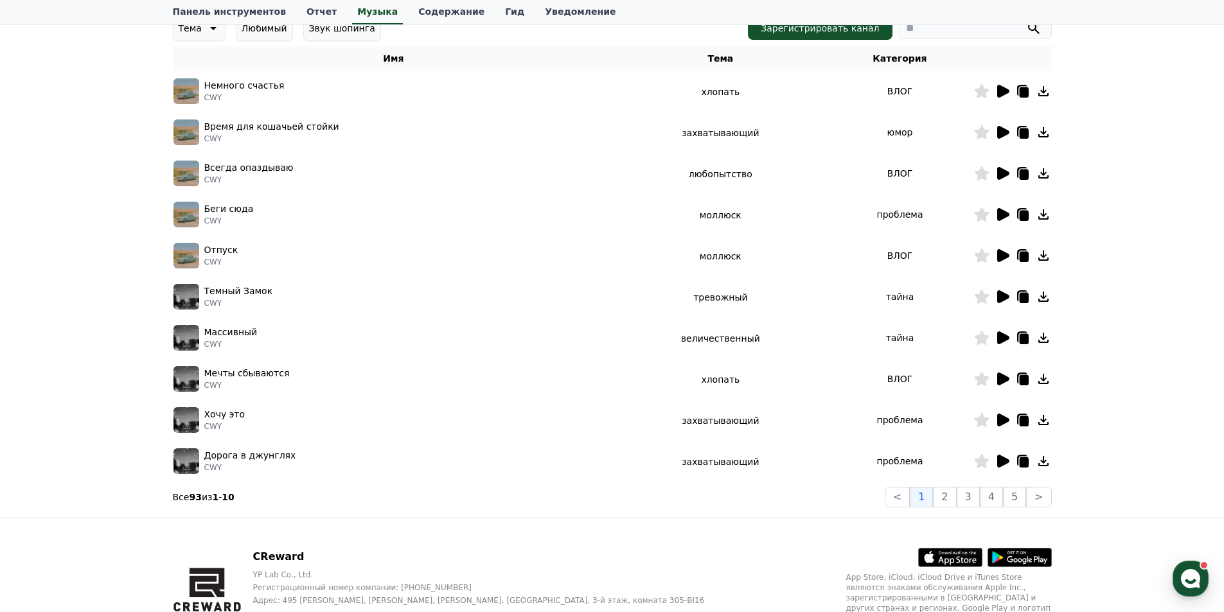
click at [1000, 419] on icon at bounding box center [1003, 420] width 12 height 13
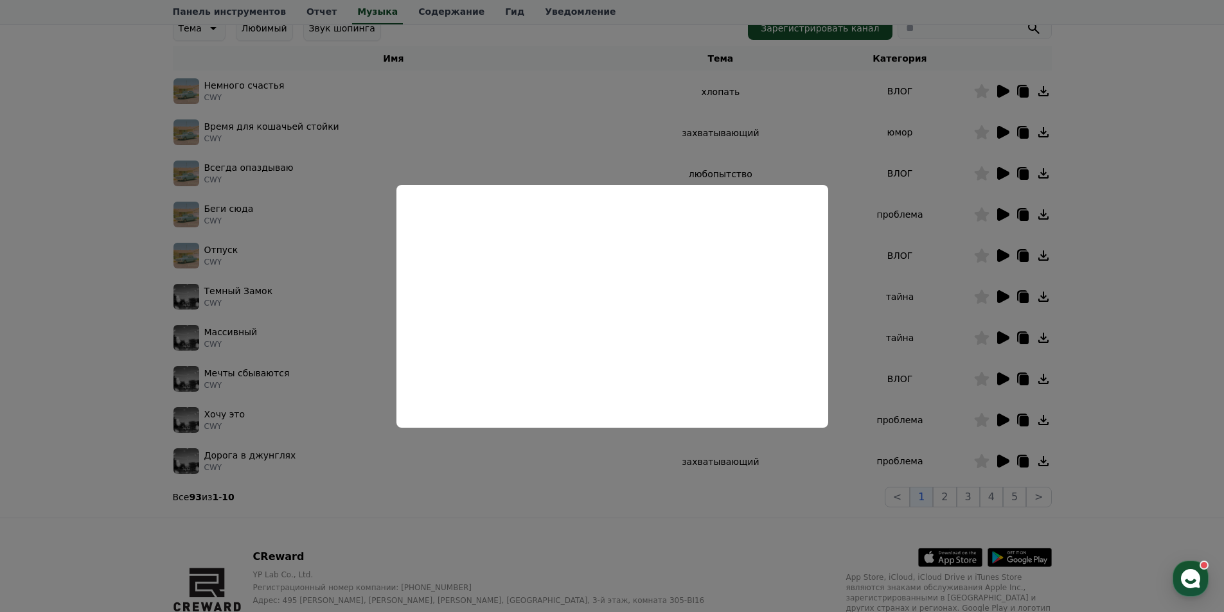
click at [100, 258] on button "close modal" at bounding box center [612, 306] width 1224 height 612
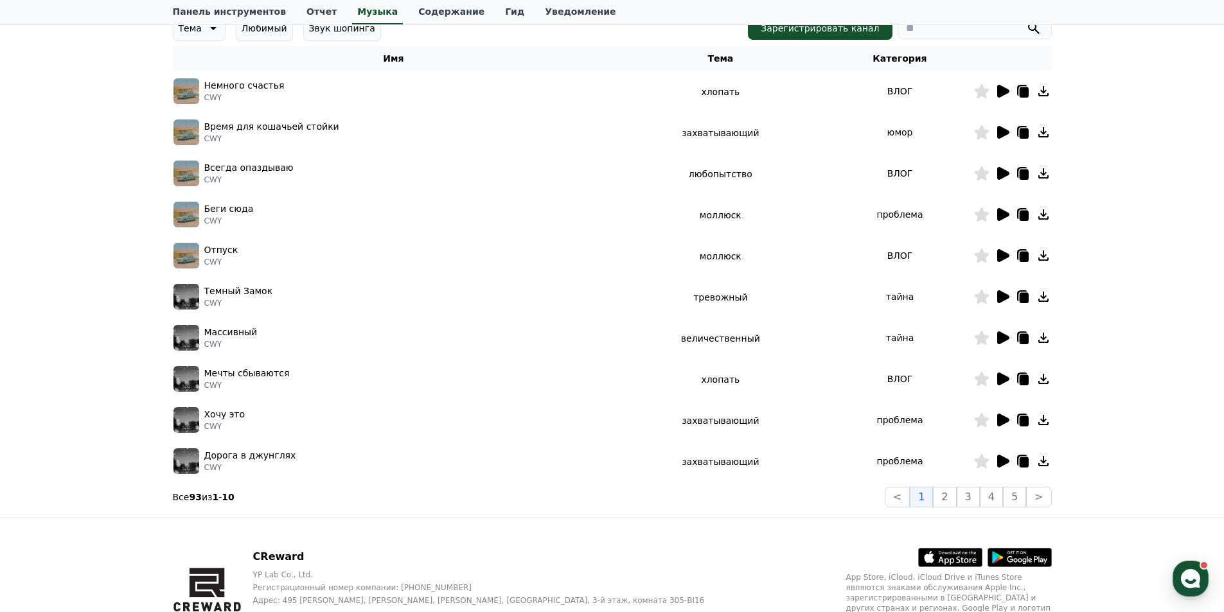
click at [1002, 464] on icon at bounding box center [1003, 461] width 12 height 13
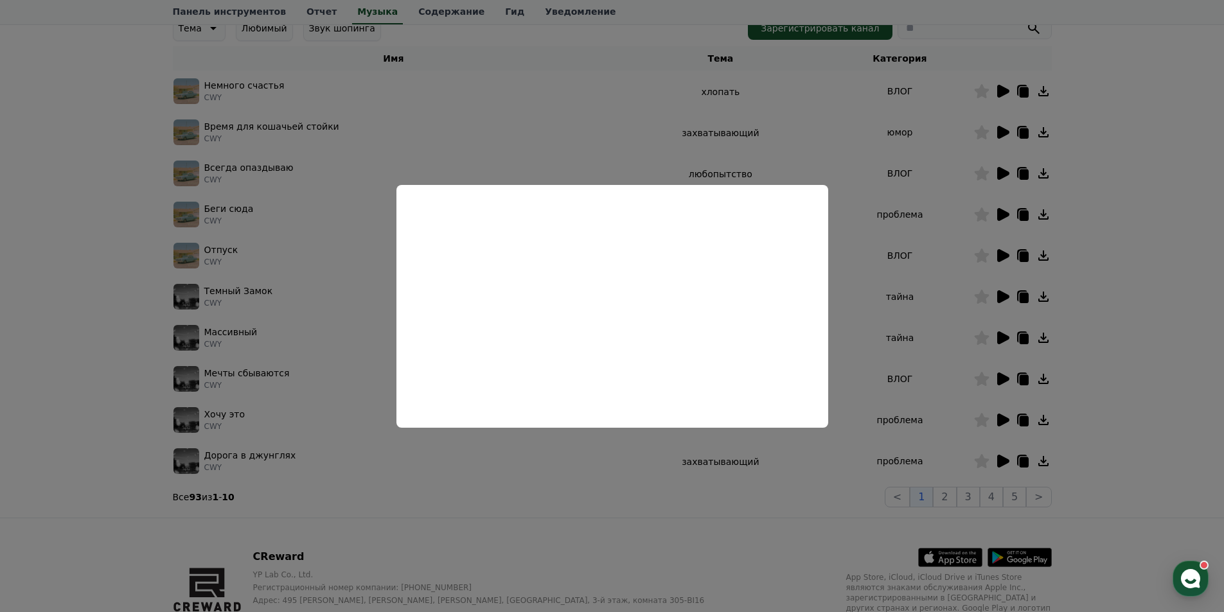
click at [56, 313] on button "close modal" at bounding box center [612, 306] width 1224 height 612
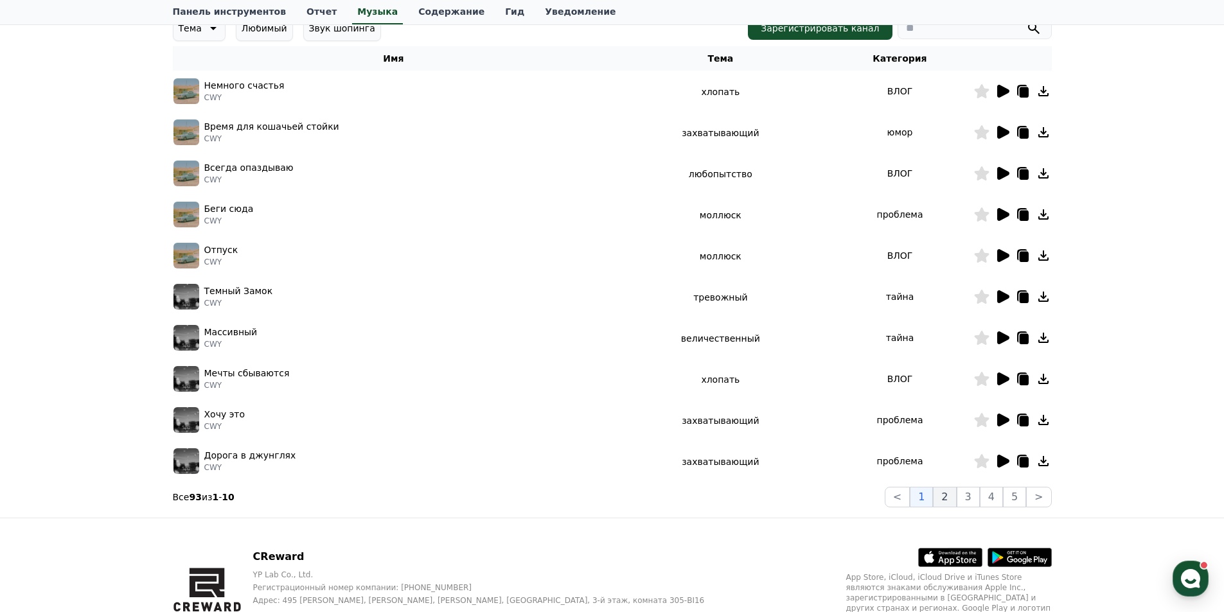
click at [944, 501] on button "2" at bounding box center [944, 497] width 23 height 21
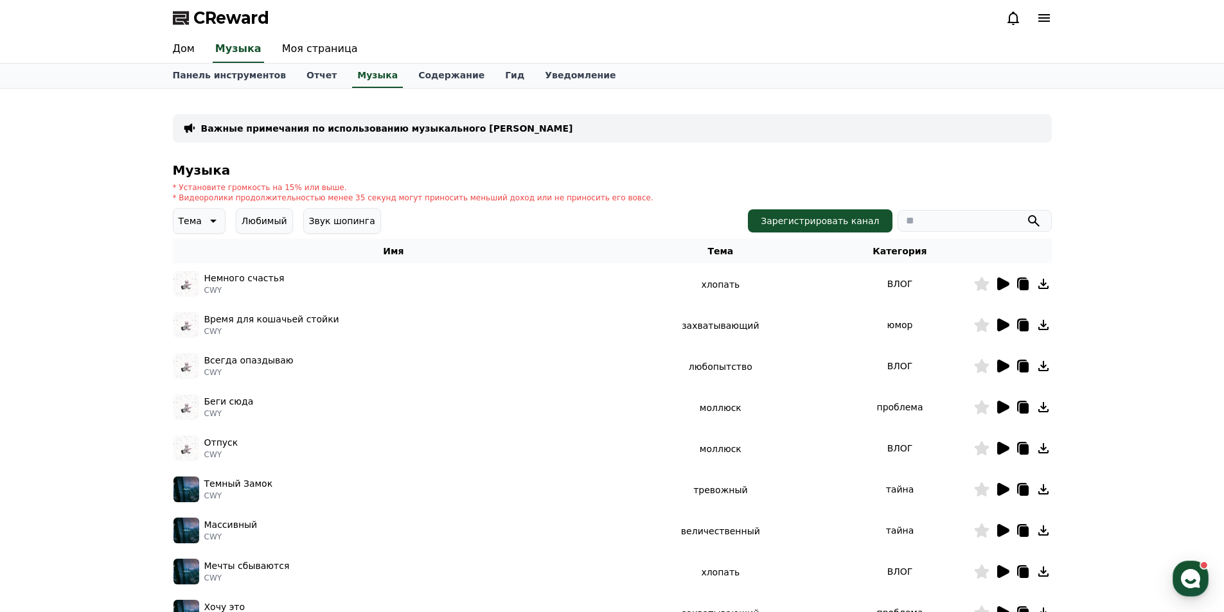
click at [1008, 287] on icon at bounding box center [1003, 284] width 12 height 13
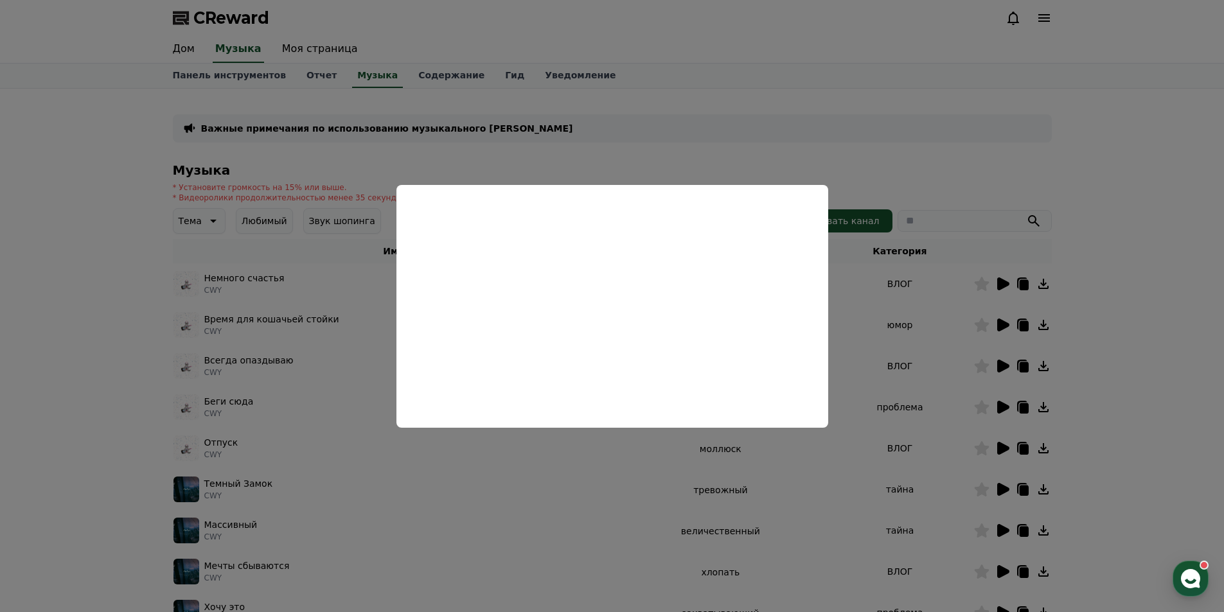
click at [1119, 155] on button "close modal" at bounding box center [612, 306] width 1224 height 612
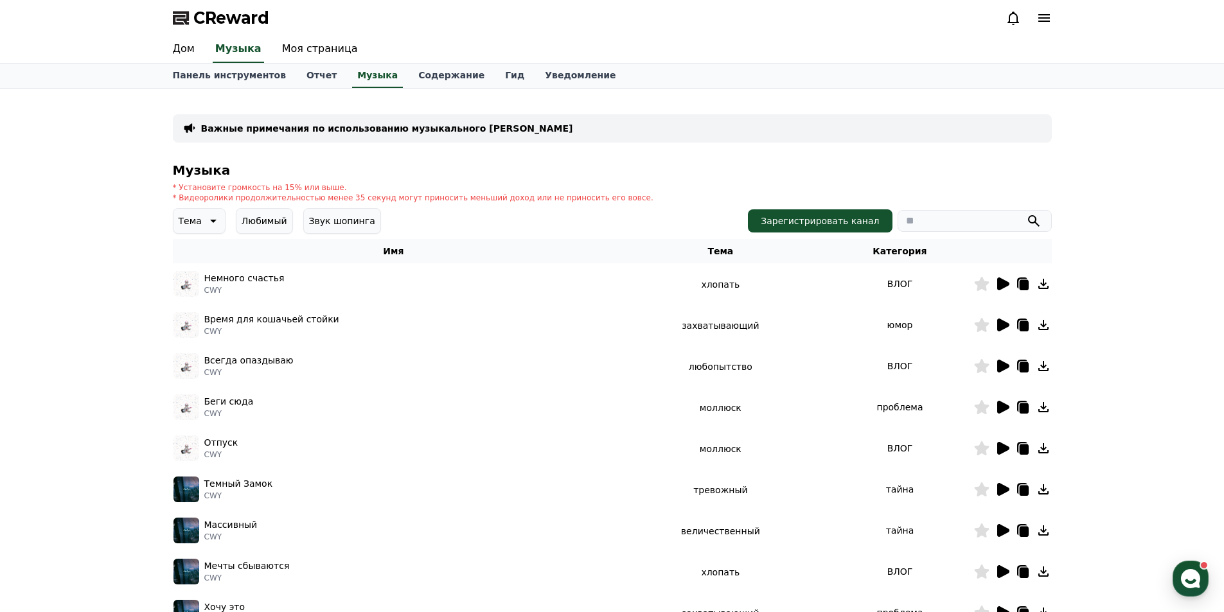
click at [998, 326] on icon at bounding box center [1003, 325] width 12 height 13
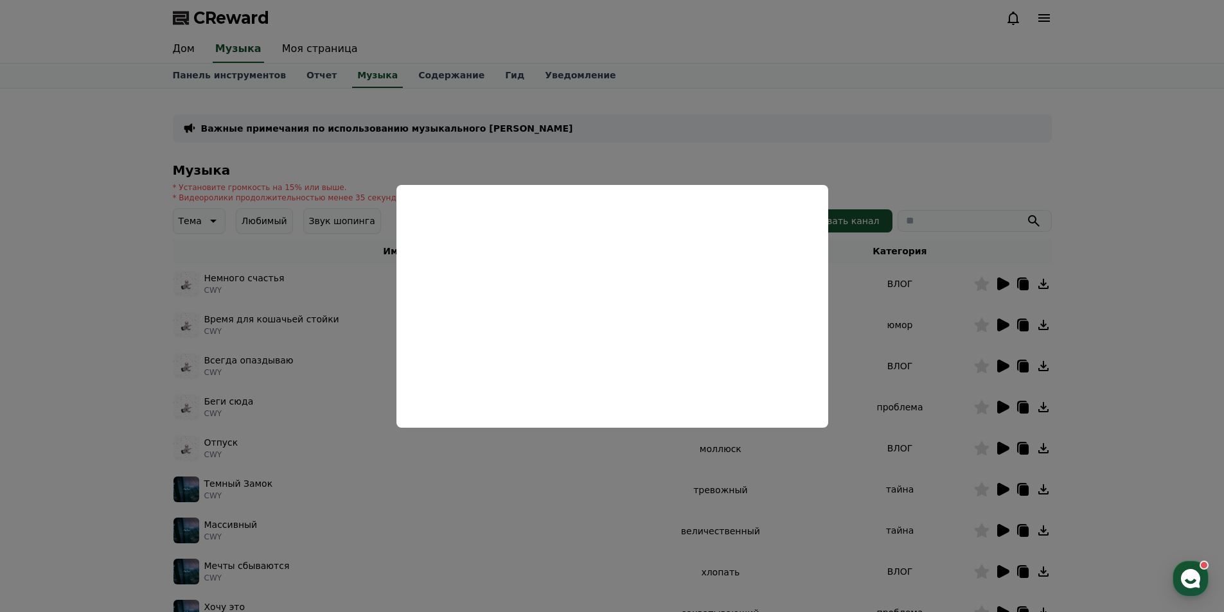
click at [725, 67] on button "close modal" at bounding box center [612, 306] width 1224 height 612
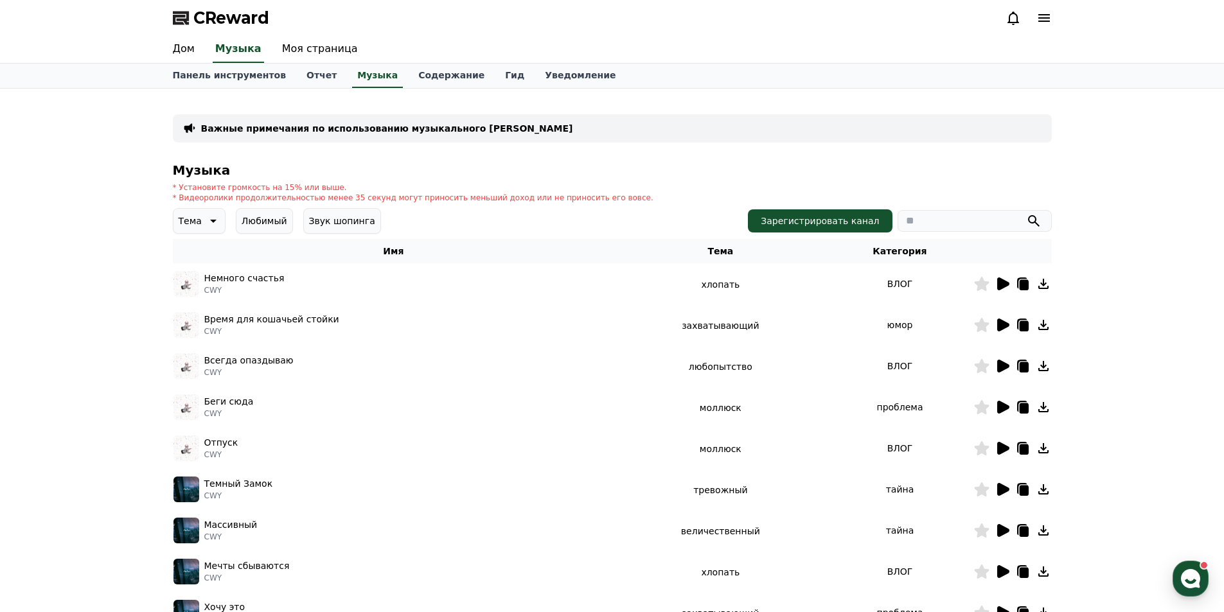
click at [1001, 371] on icon at bounding box center [1003, 366] width 12 height 13
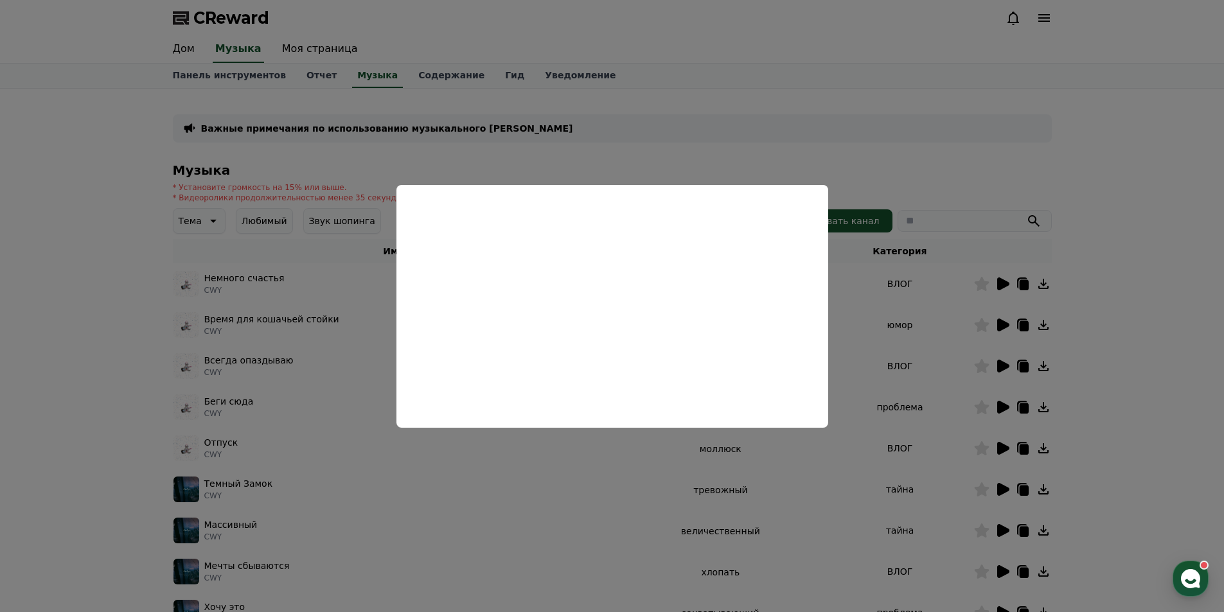
click at [1100, 194] on button "close modal" at bounding box center [612, 306] width 1224 height 612
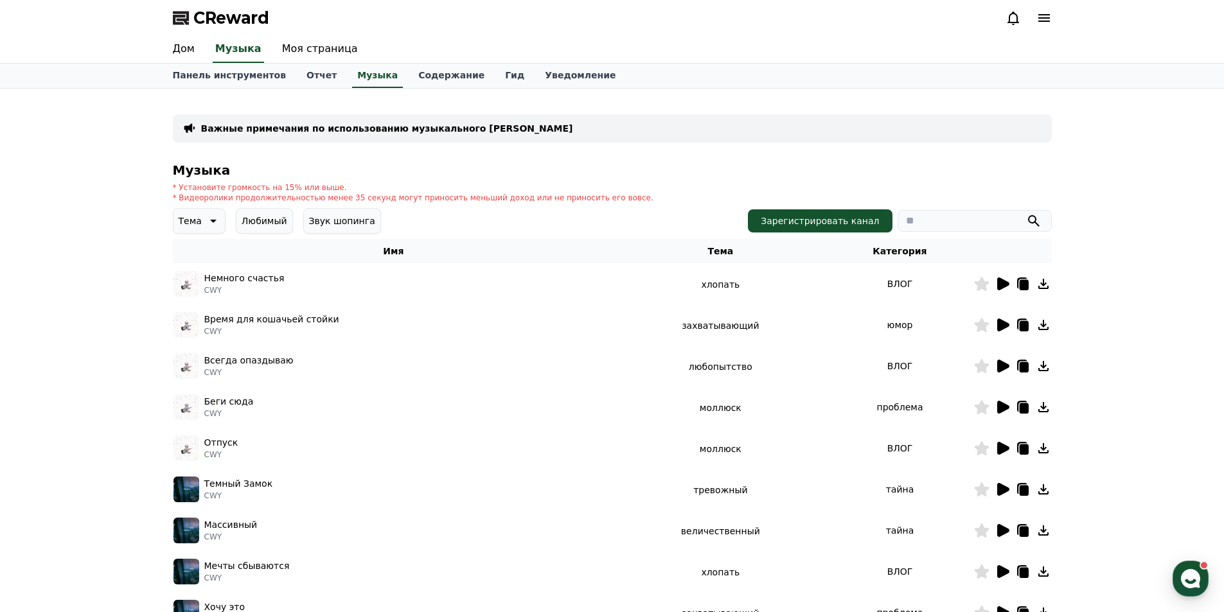
click at [1007, 409] on icon at bounding box center [1003, 407] width 12 height 13
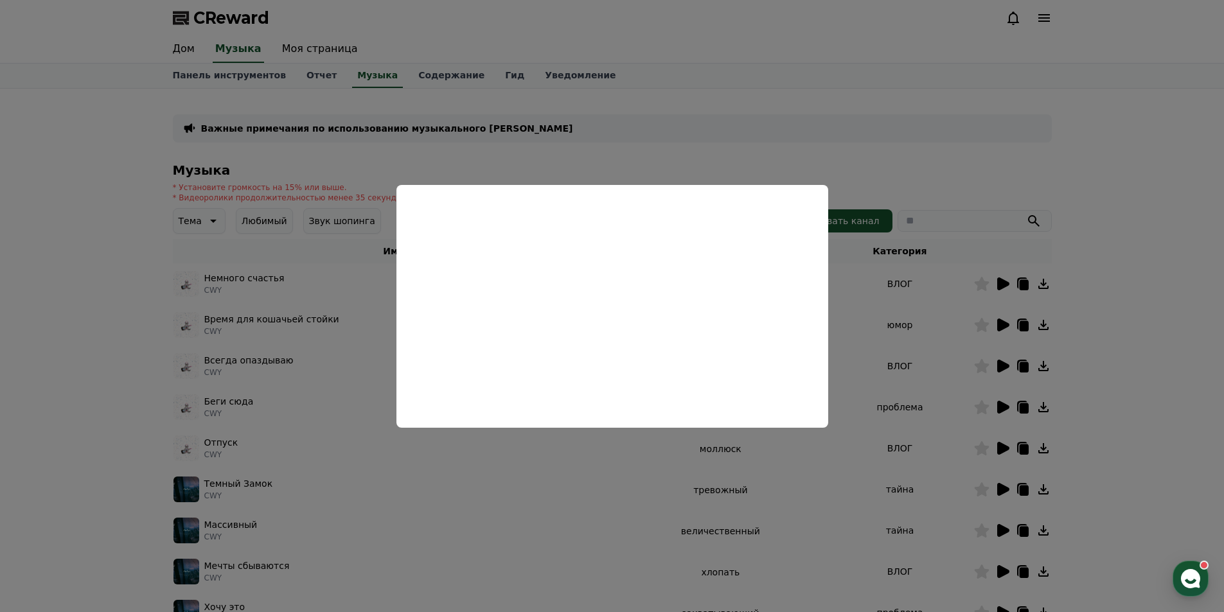
click at [1127, 305] on button "close modal" at bounding box center [612, 306] width 1224 height 612
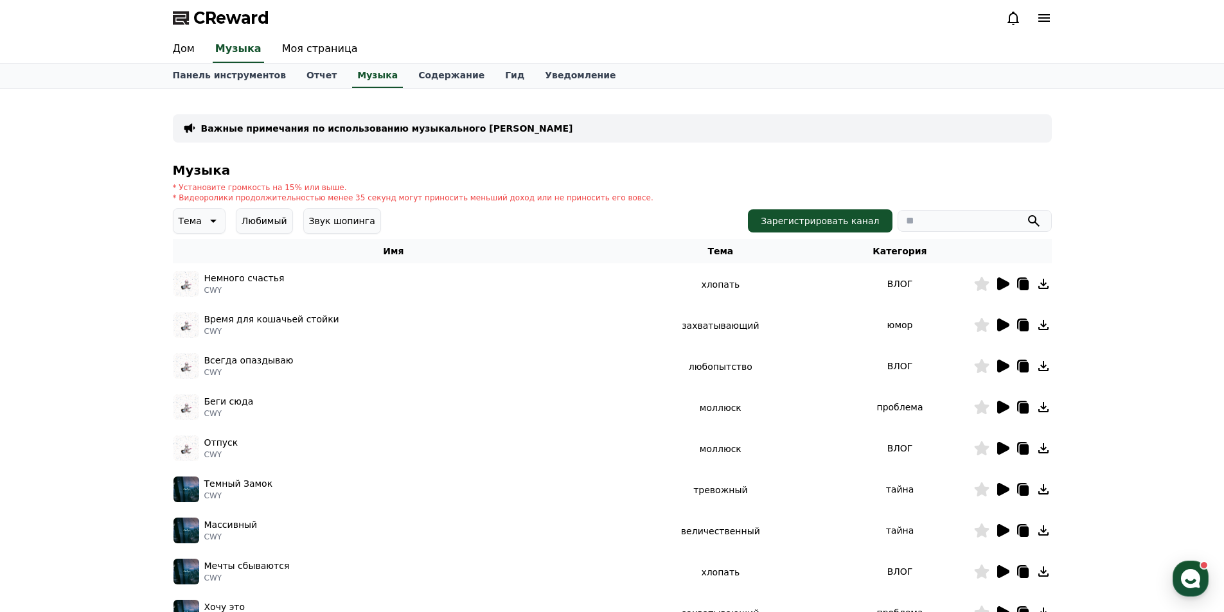
scroll to position [64, 0]
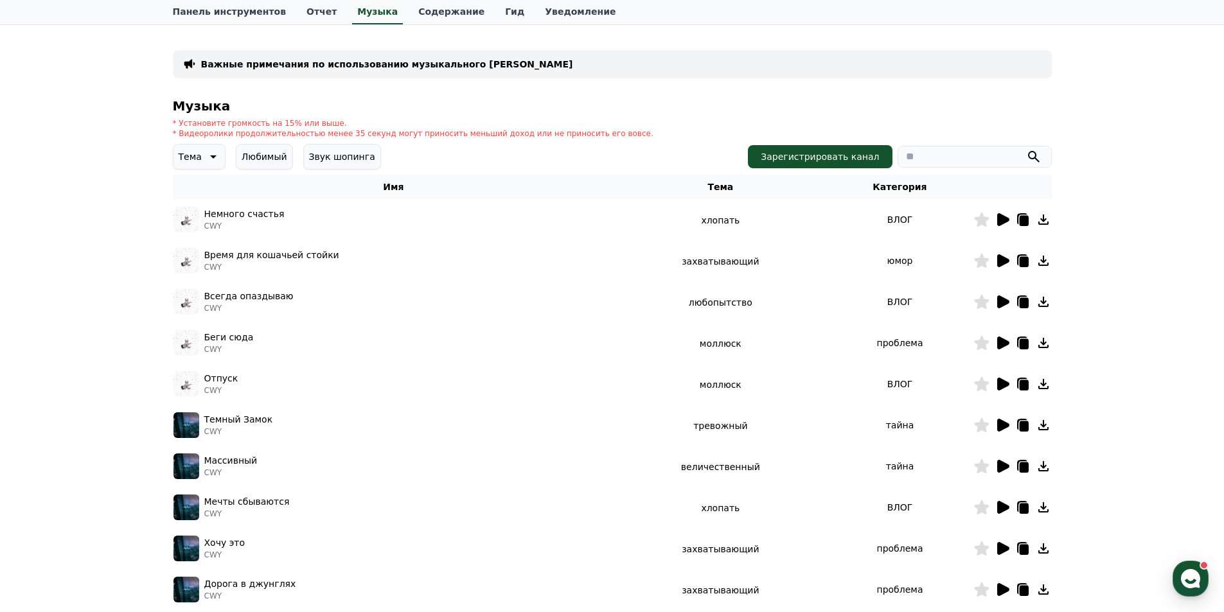
click at [1002, 428] on icon at bounding box center [1003, 425] width 12 height 13
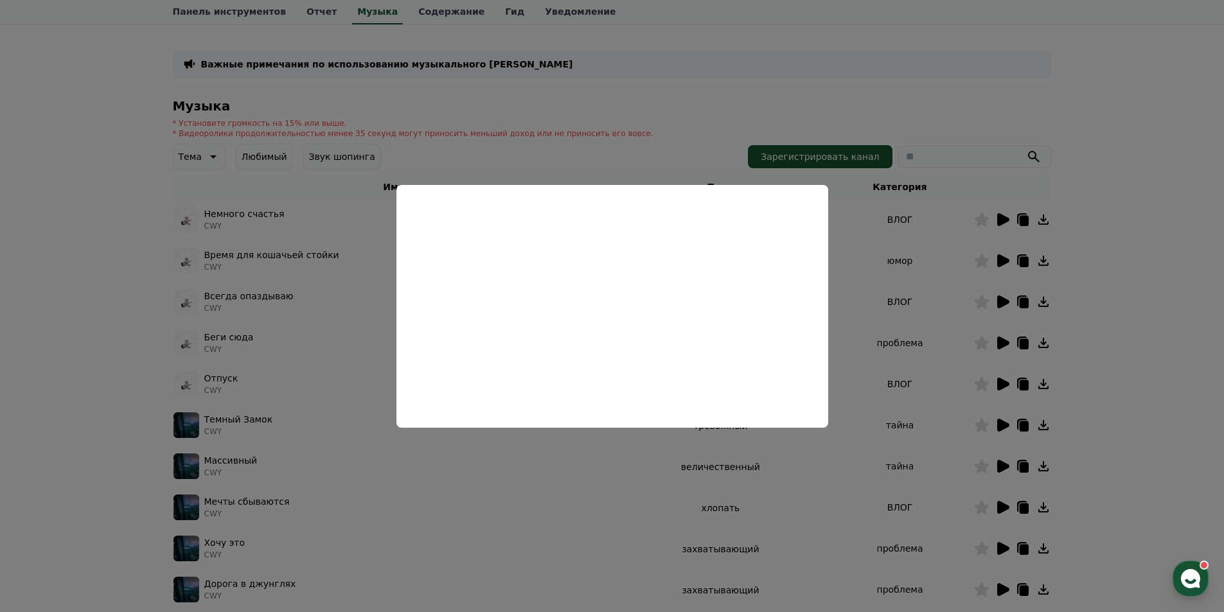
click at [1171, 345] on button "close modal" at bounding box center [612, 306] width 1224 height 612
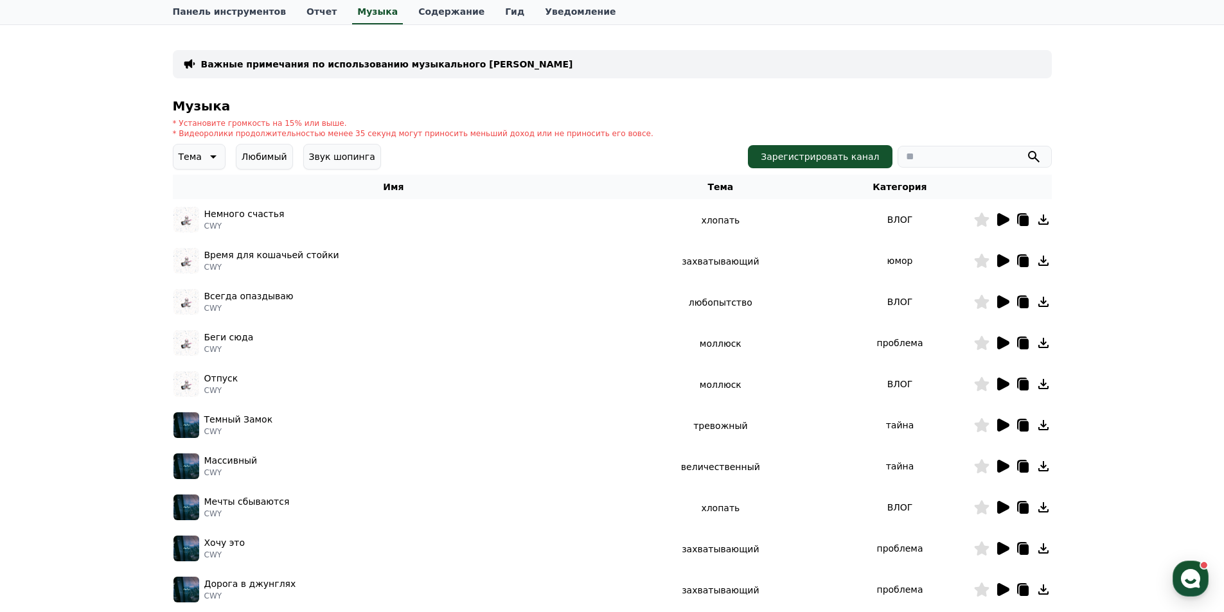
click at [999, 470] on icon at bounding box center [1003, 466] width 12 height 13
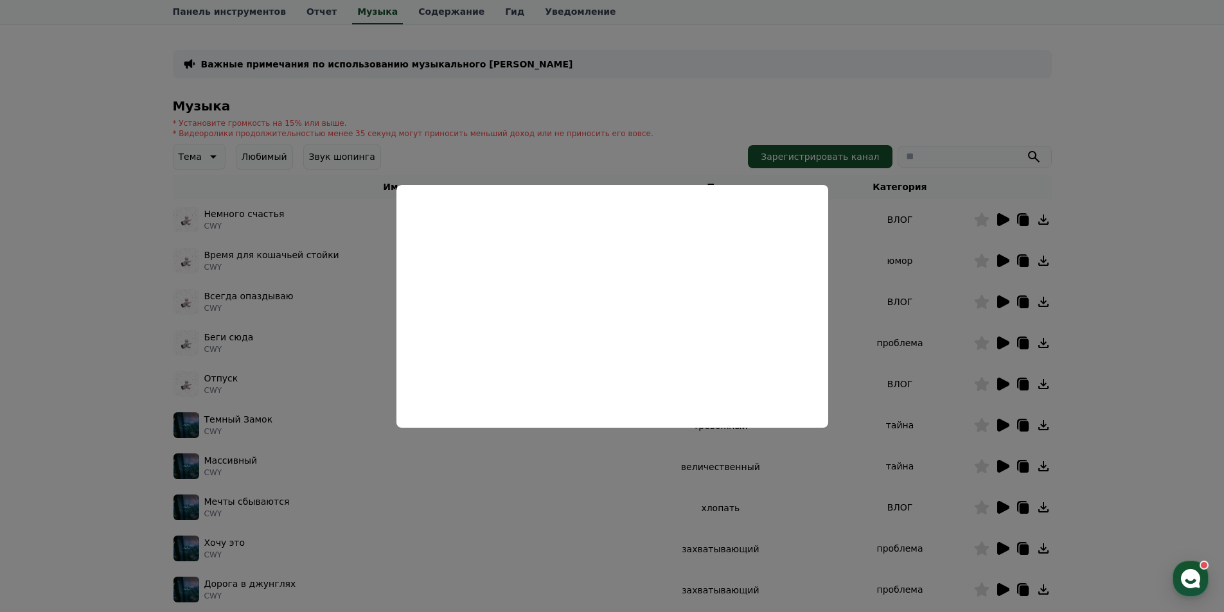
click at [1131, 404] on button "close modal" at bounding box center [612, 306] width 1224 height 612
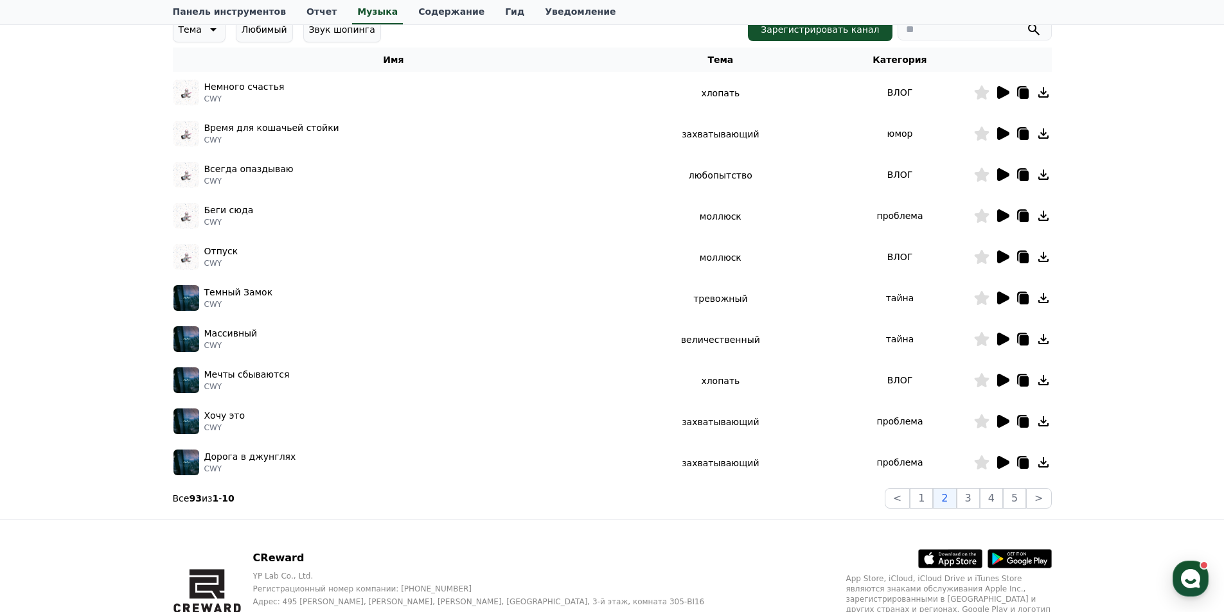
scroll to position [193, 0]
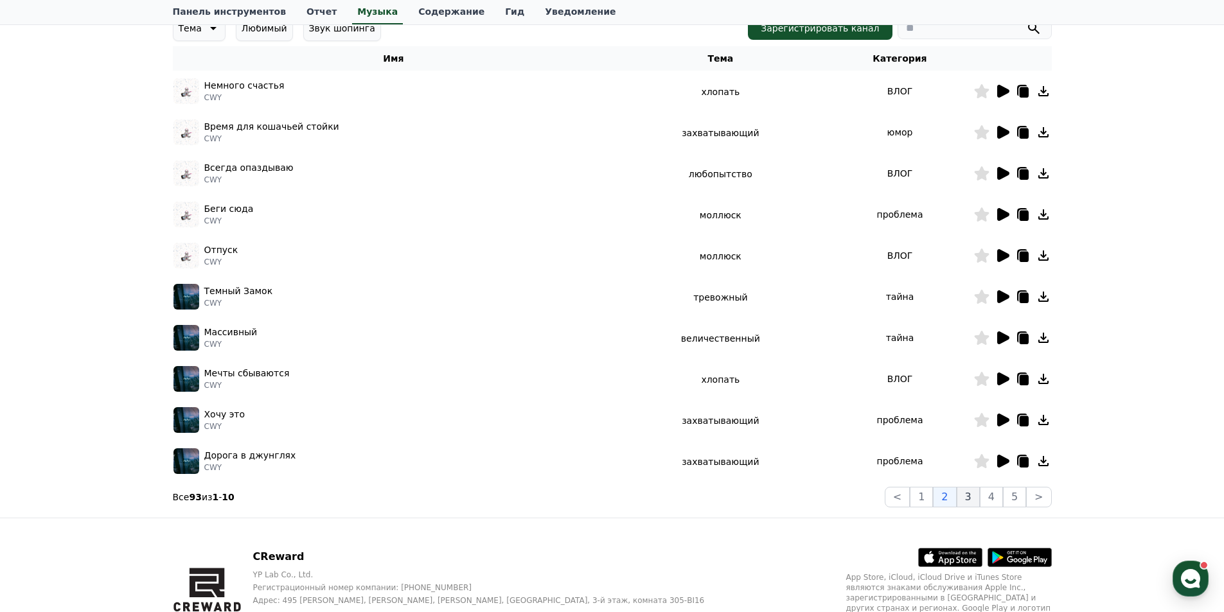
click at [968, 498] on button "3" at bounding box center [968, 497] width 23 height 21
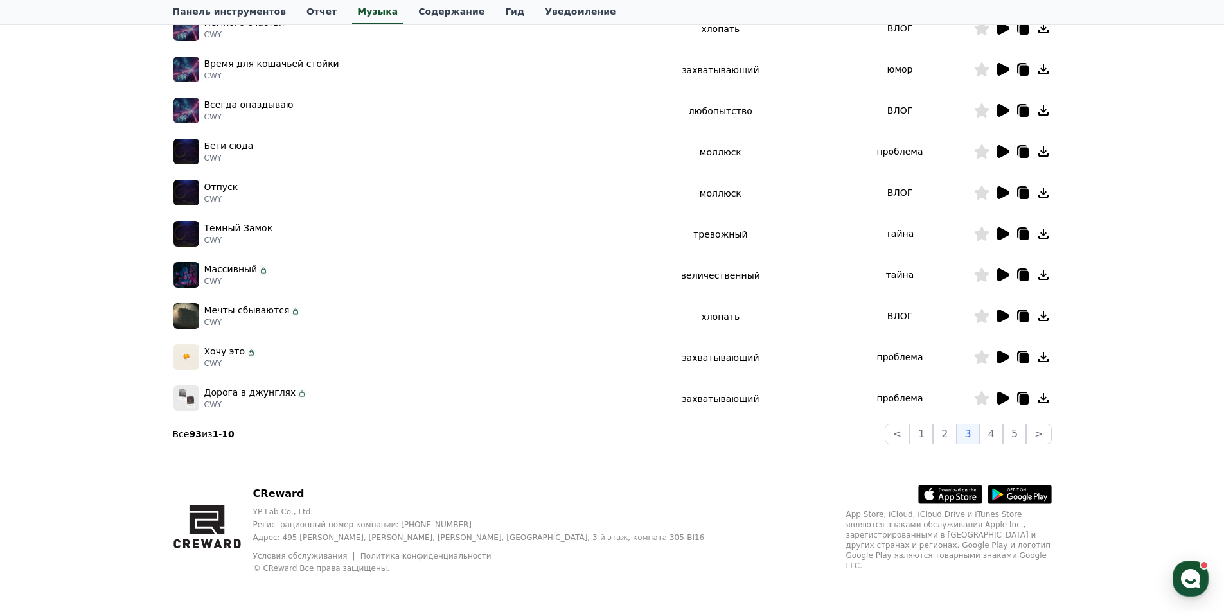
scroll to position [257, 0]
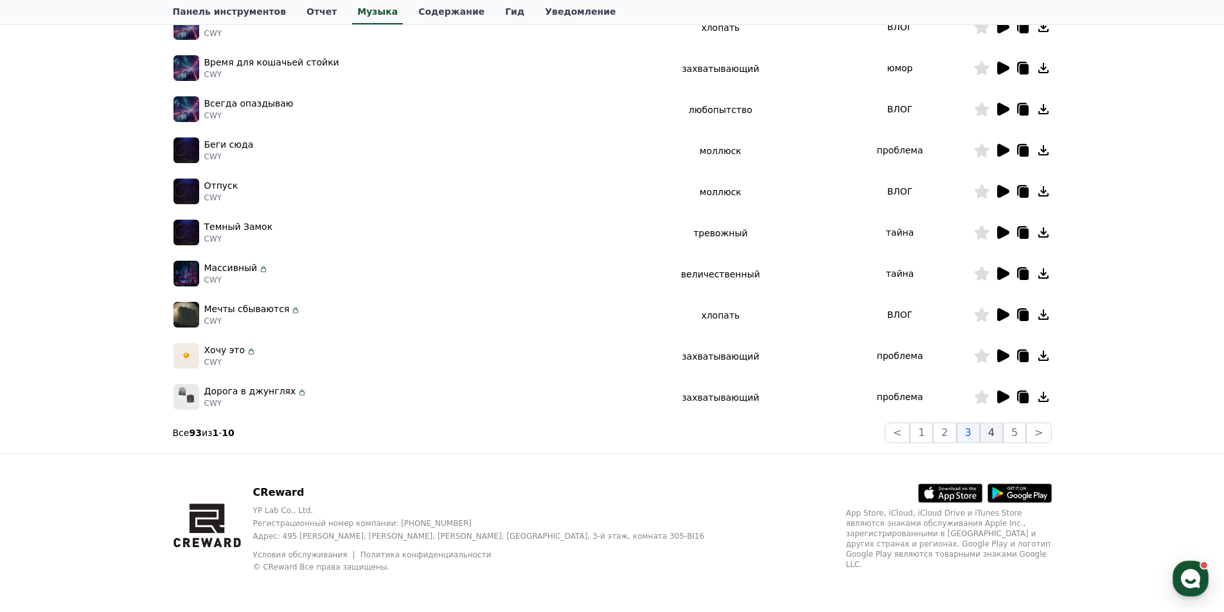
click at [993, 439] on font "4" at bounding box center [991, 433] width 6 height 12
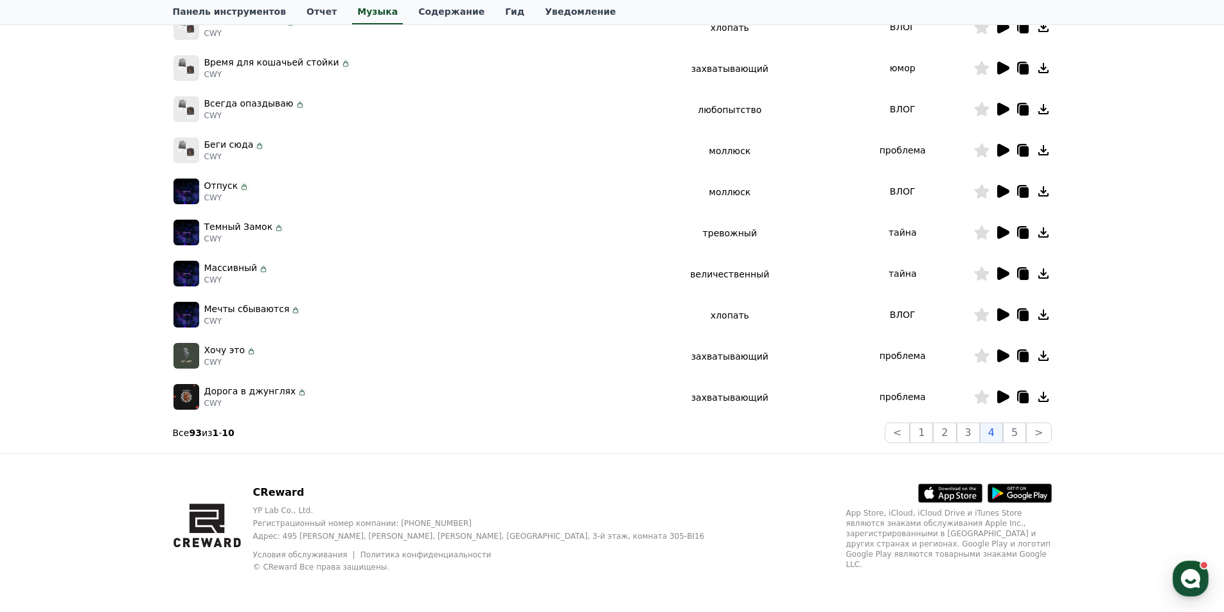
scroll to position [193, 0]
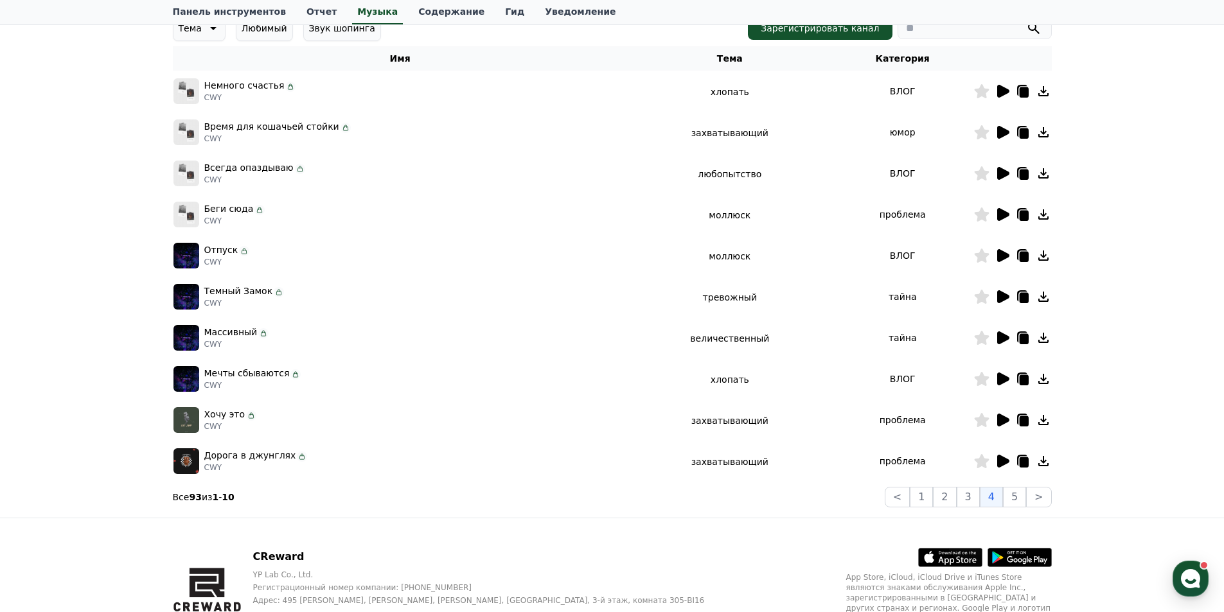
click at [996, 256] on icon at bounding box center [1002, 255] width 15 height 15
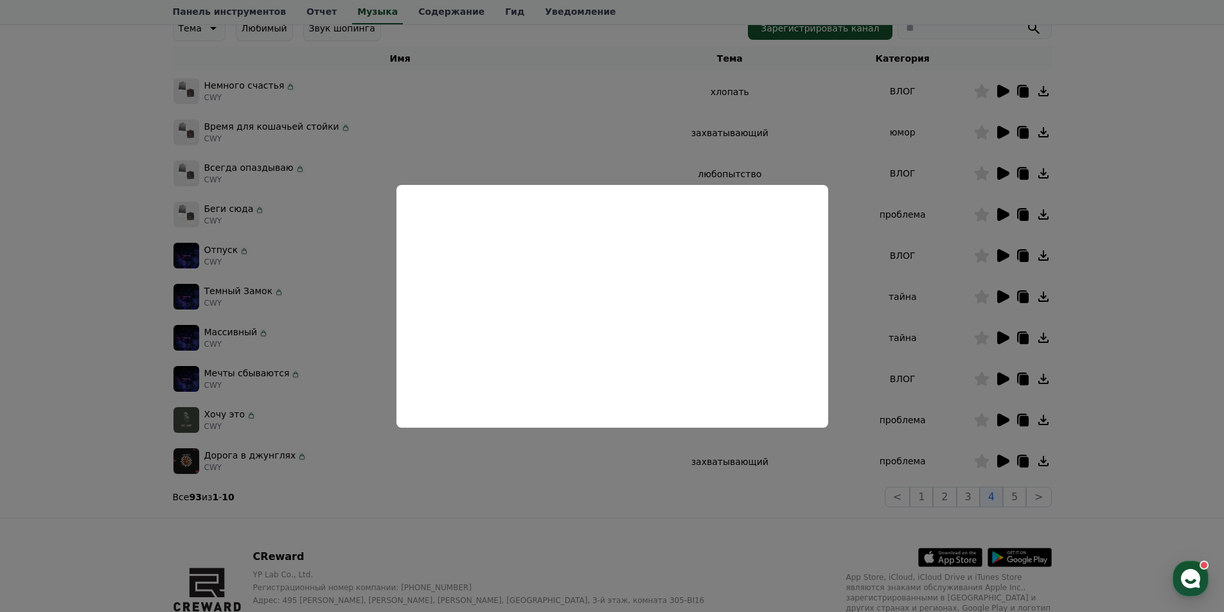
click at [18, 390] on button "close modal" at bounding box center [612, 306] width 1224 height 612
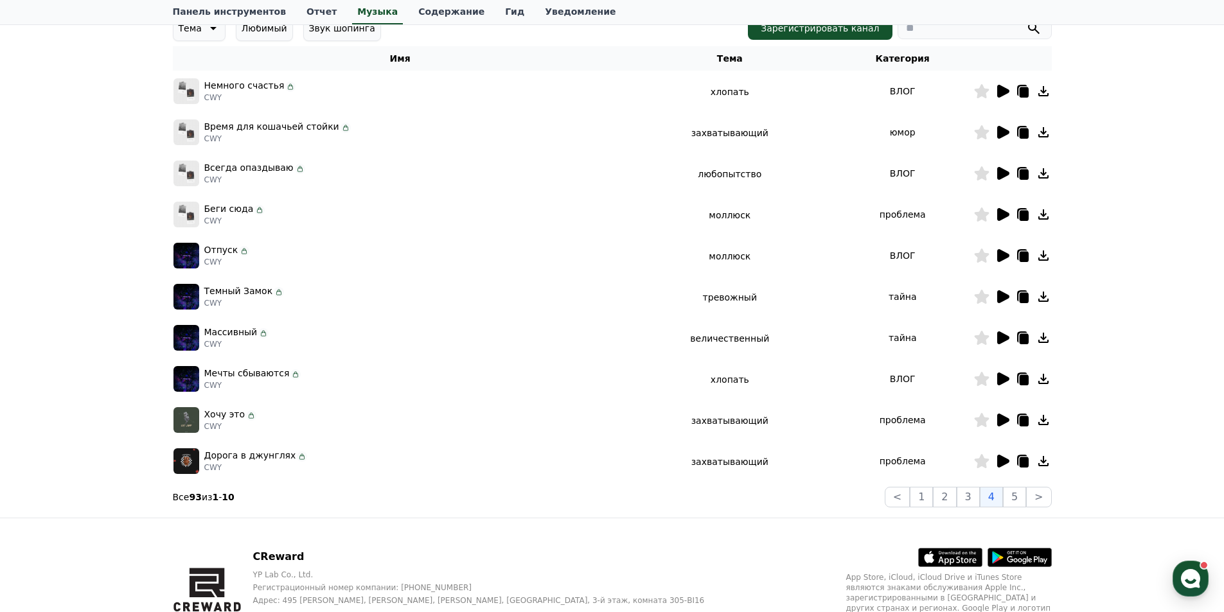
click at [1000, 423] on icon at bounding box center [1003, 420] width 12 height 13
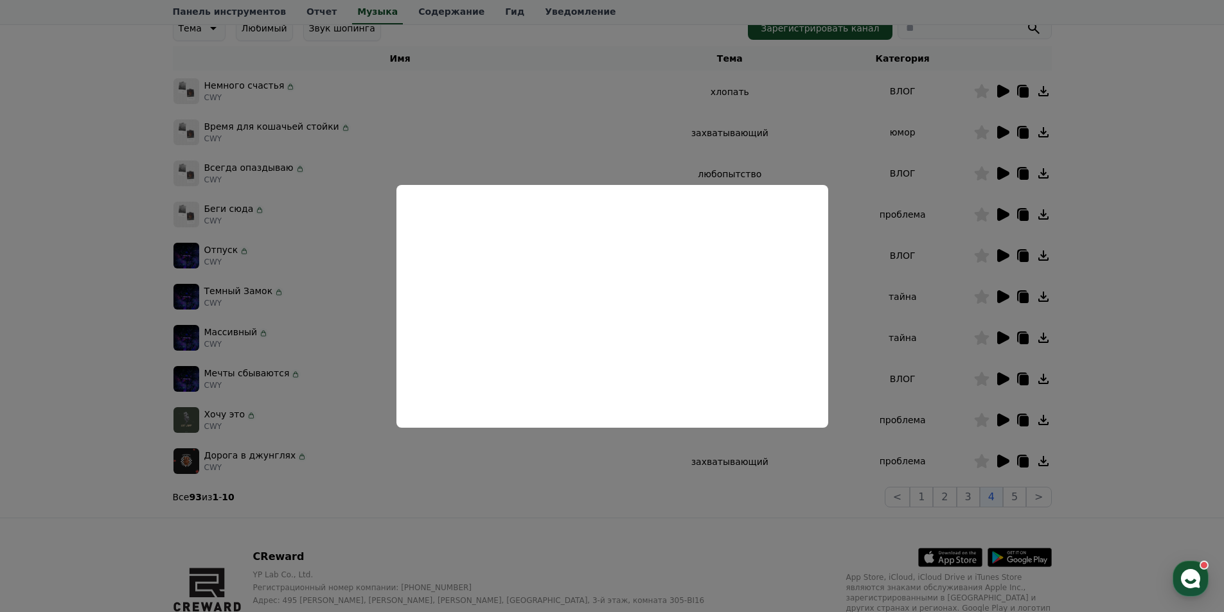
click at [73, 319] on button "close modal" at bounding box center [612, 306] width 1224 height 612
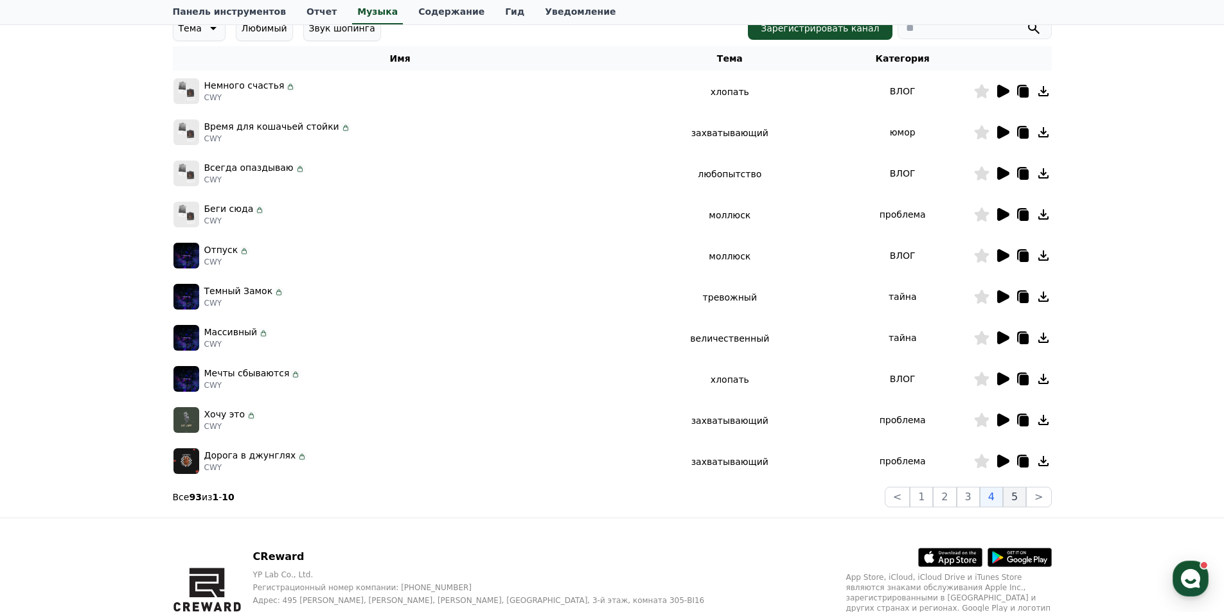
click at [1012, 495] on button "5" at bounding box center [1014, 497] width 23 height 21
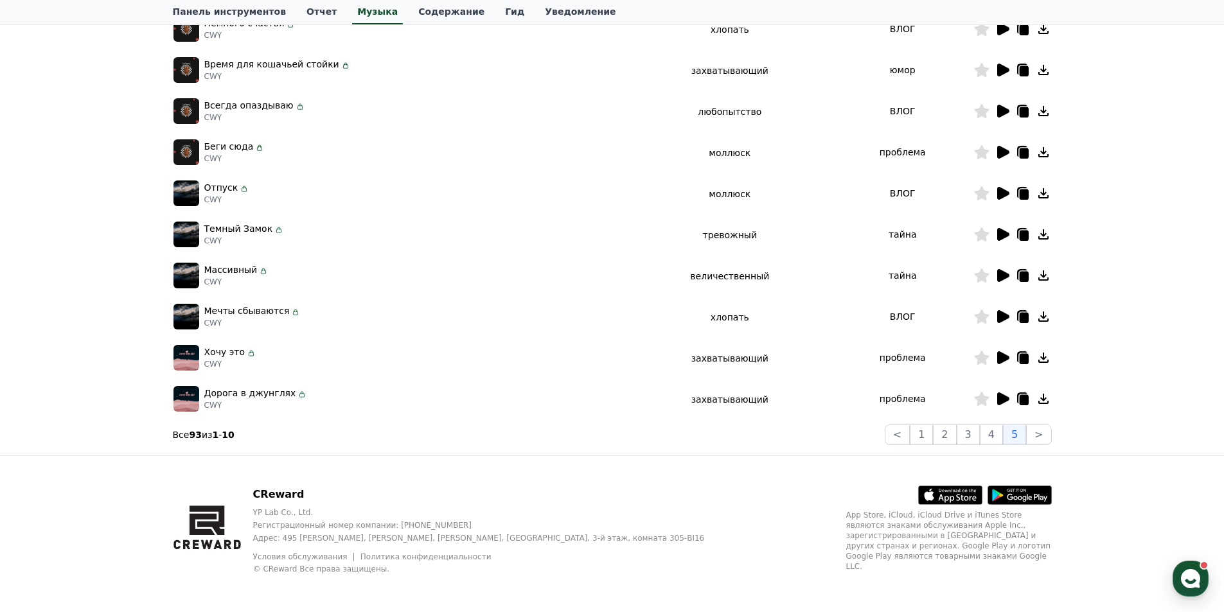
scroll to position [257, 0]
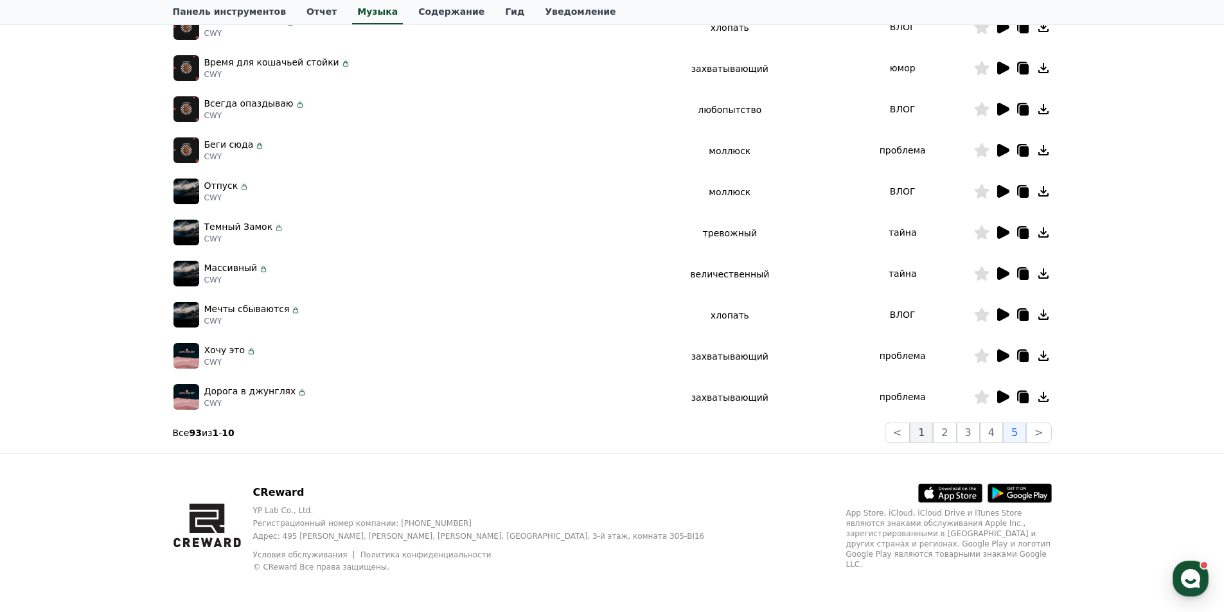
click at [921, 435] on button "1" at bounding box center [921, 433] width 23 height 21
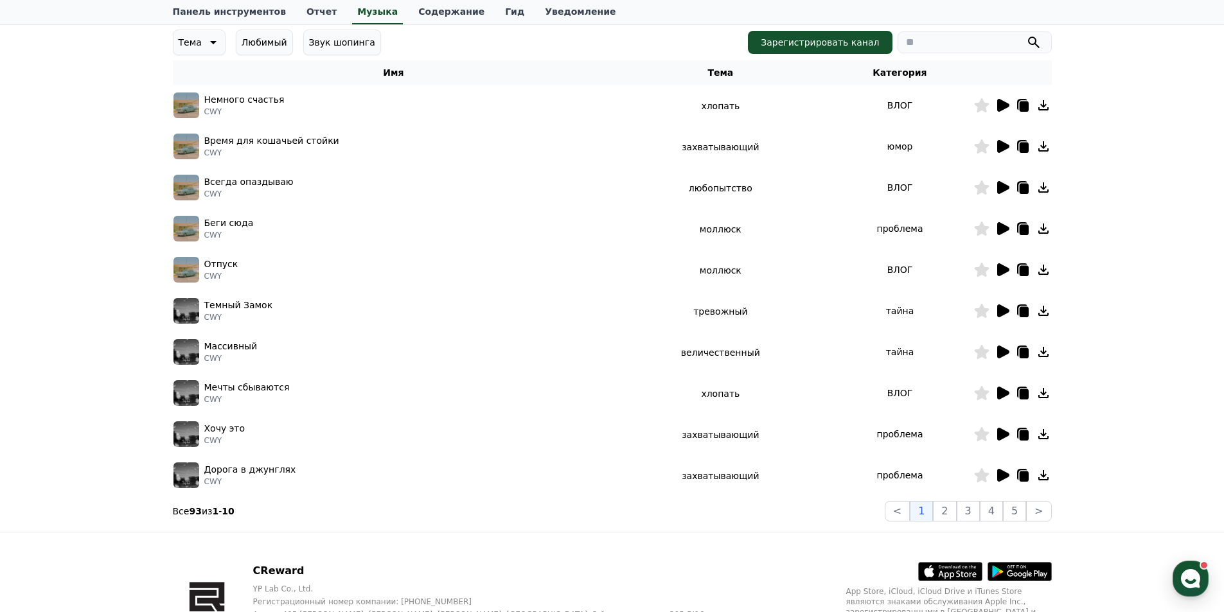
scroll to position [131, 0]
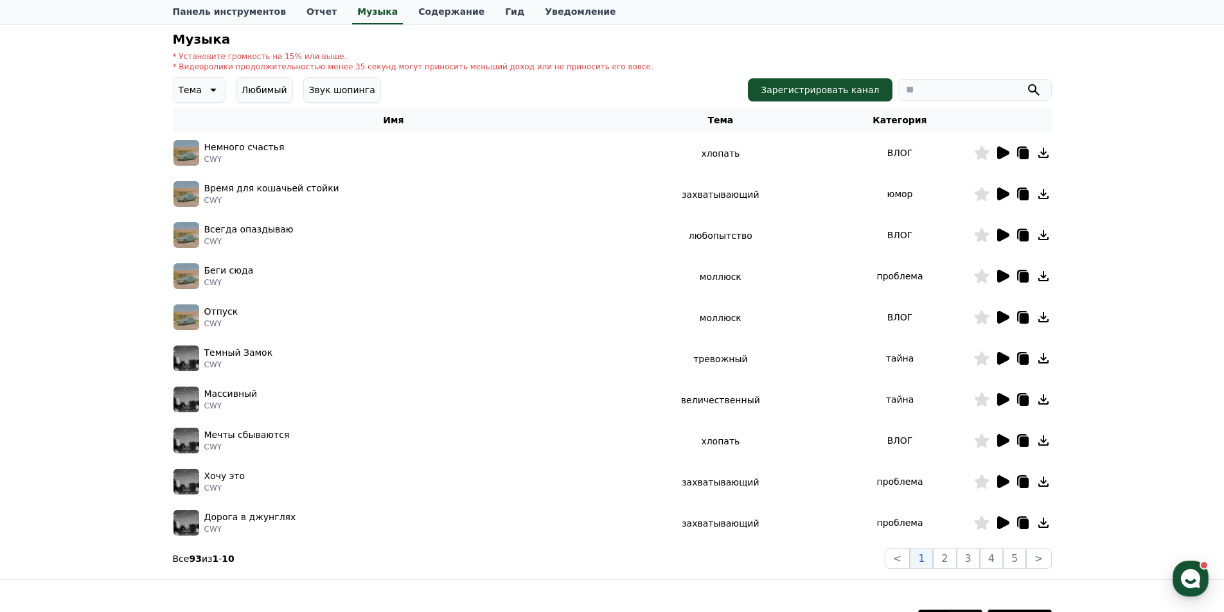
click at [998, 484] on icon at bounding box center [1003, 481] width 12 height 13
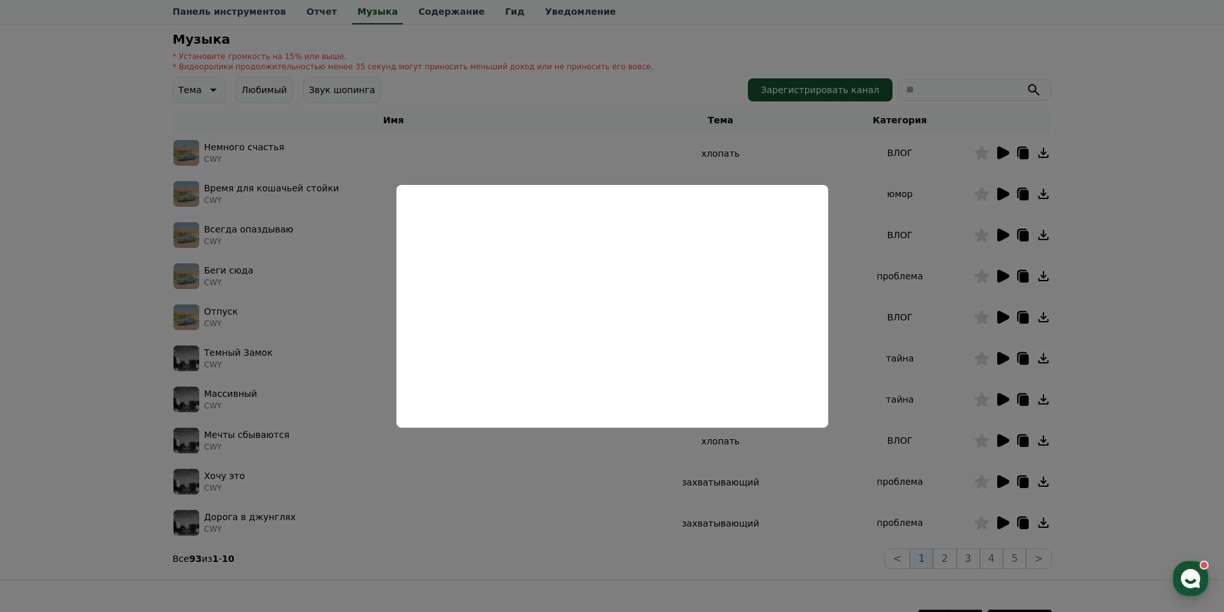
click at [120, 392] on button "close modal" at bounding box center [612, 306] width 1224 height 612
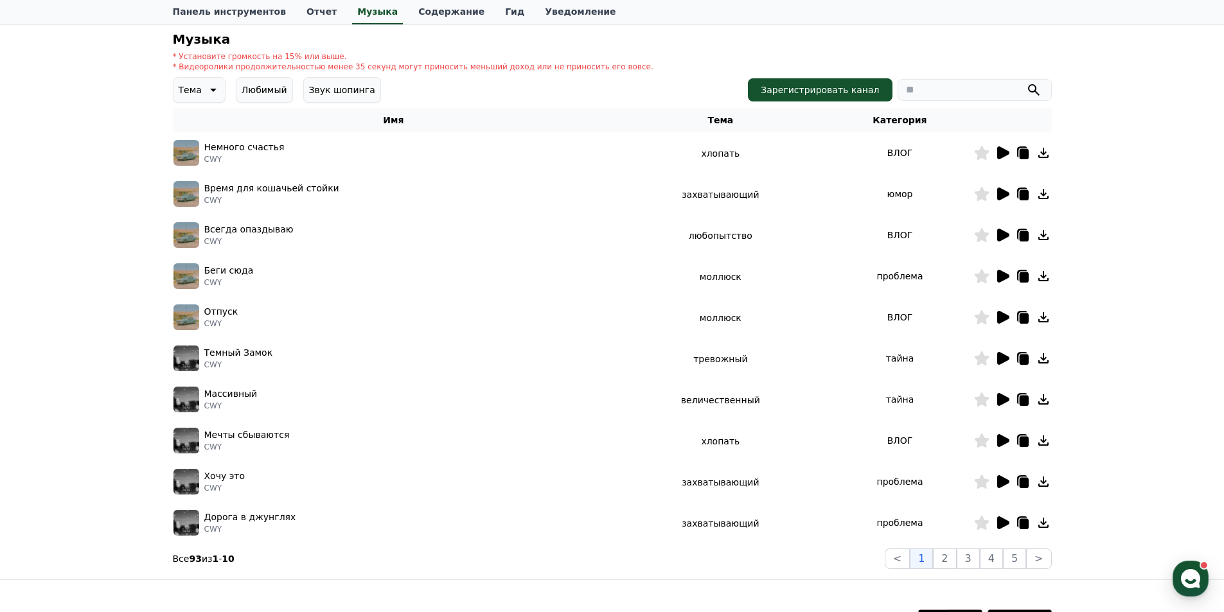
click at [998, 411] on td at bounding box center [1012, 399] width 78 height 41
click at [1000, 409] on td at bounding box center [1012, 399] width 78 height 41
click at [1000, 406] on icon at bounding box center [1003, 399] width 12 height 13
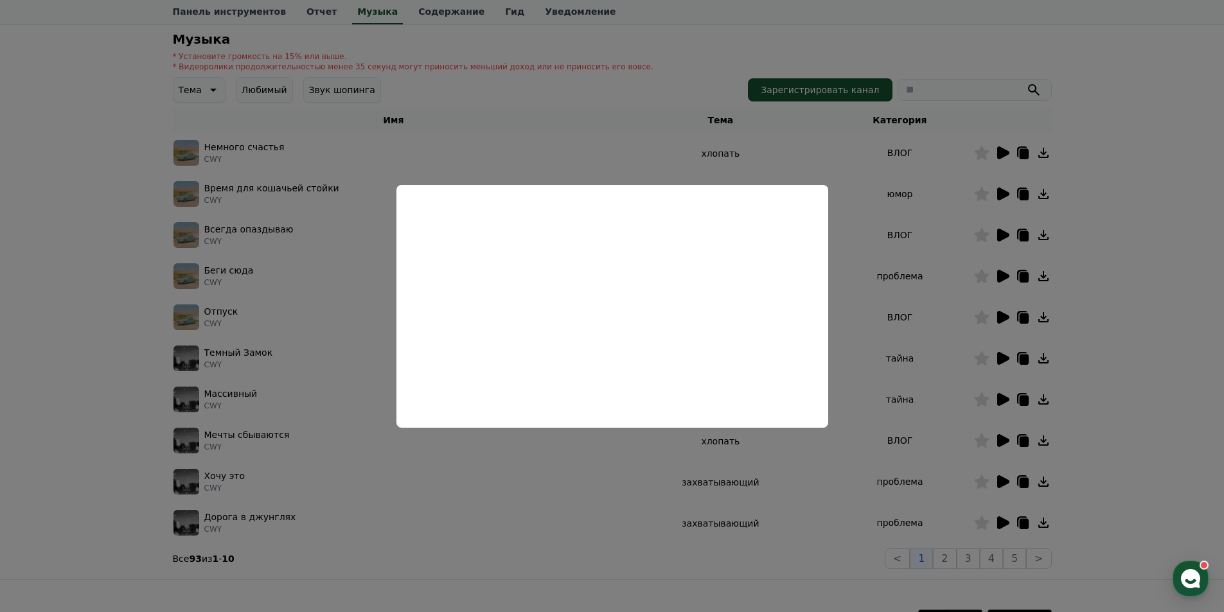
click at [103, 305] on button "close modal" at bounding box center [612, 306] width 1224 height 612
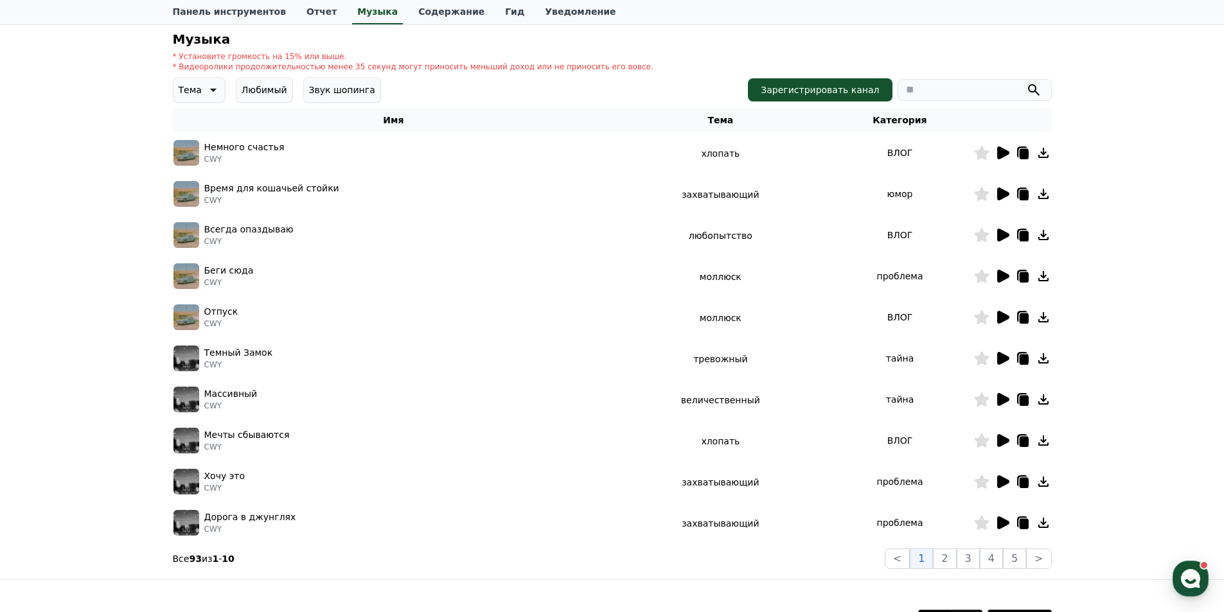
click at [1004, 150] on icon at bounding box center [1002, 152] width 15 height 15
